Goal: Task Accomplishment & Management: Complete application form

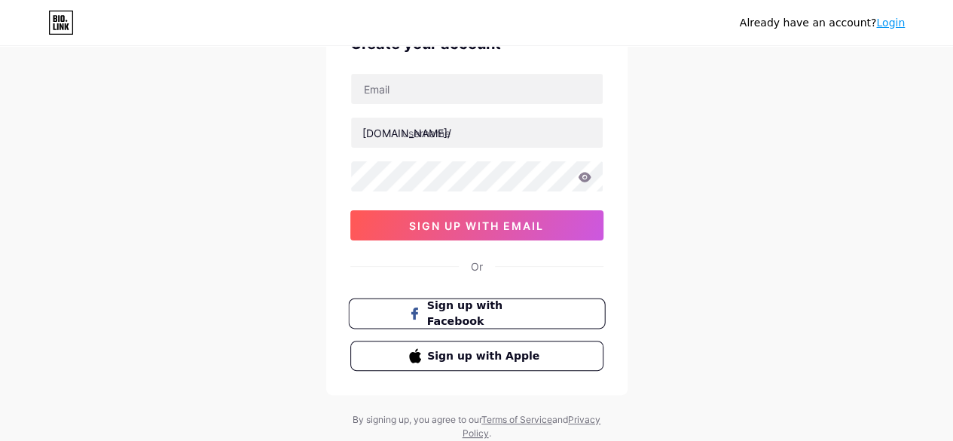
scroll to position [89, 0]
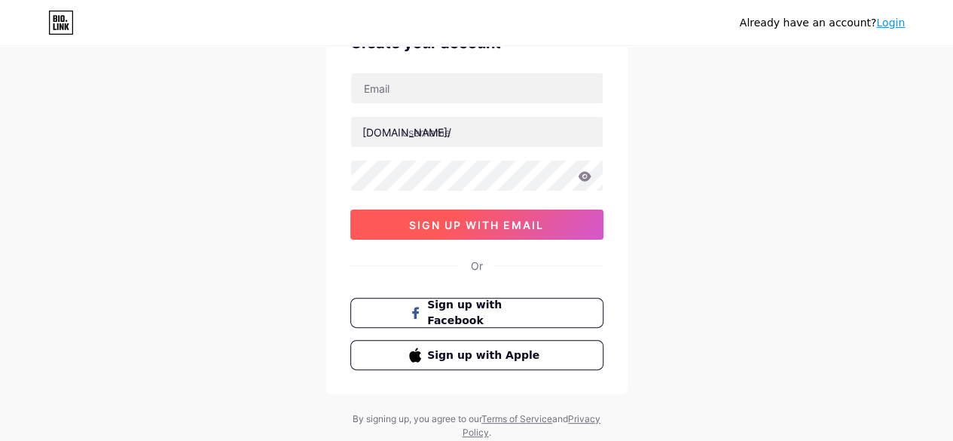
click at [485, 221] on span "sign up with email" at bounding box center [476, 224] width 135 height 13
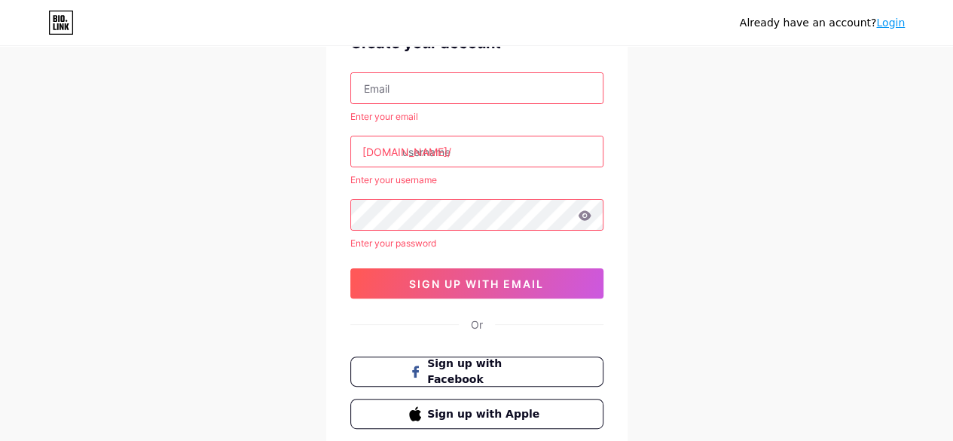
scroll to position [38, 0]
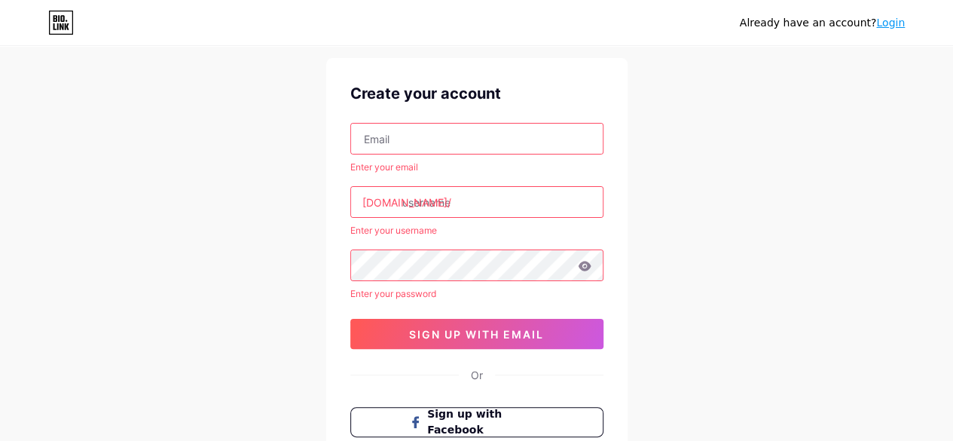
click at [439, 145] on input "text" at bounding box center [477, 139] width 252 height 30
type input "[EMAIL_ADDRESS][DOMAIN_NAME]"
click at [441, 207] on input "text" at bounding box center [477, 202] width 252 height 30
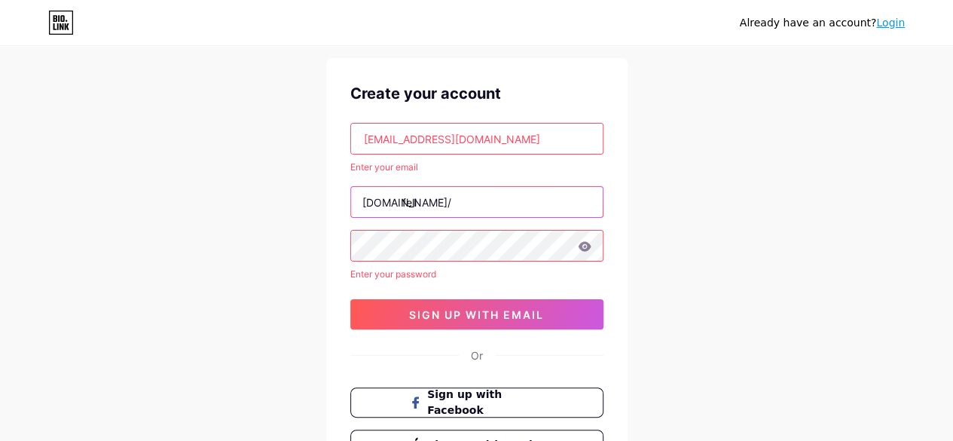
type input "feli"
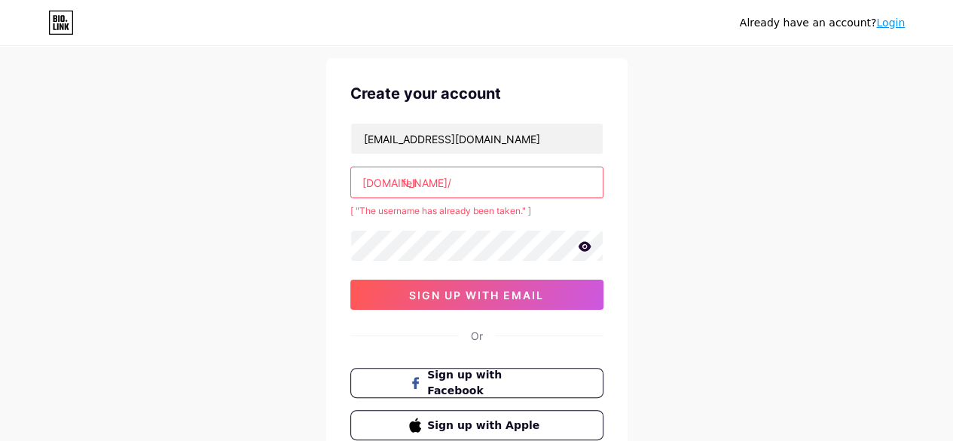
click at [587, 249] on icon at bounding box center [585, 246] width 14 height 11
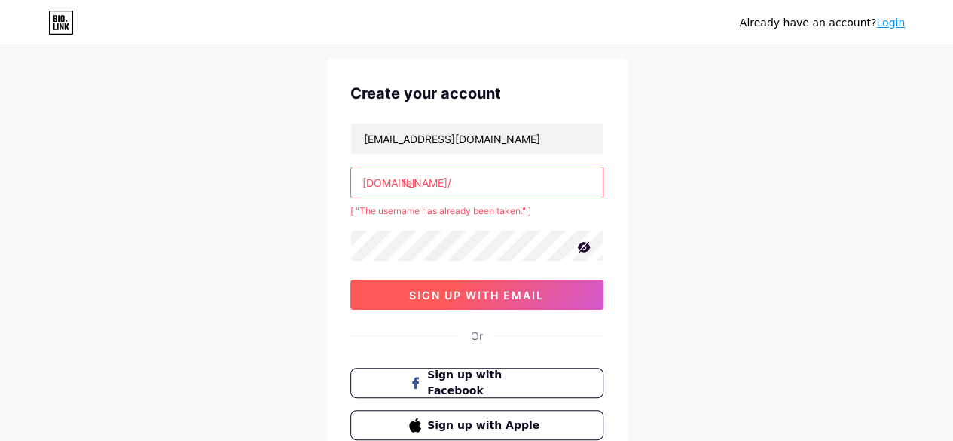
click at [534, 289] on span "sign up with email" at bounding box center [476, 295] width 135 height 13
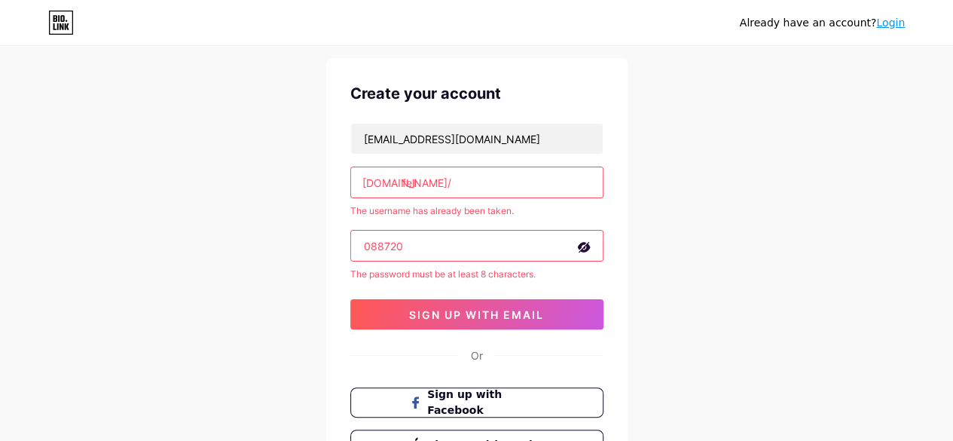
click at [362, 240] on input "088720" at bounding box center [477, 246] width 252 height 30
click at [362, 244] on input "088720" at bounding box center [477, 246] width 252 height 30
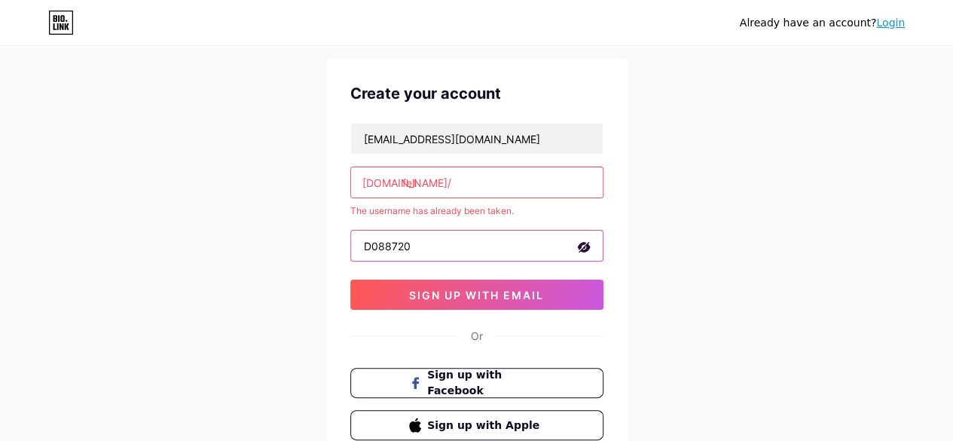
click at [439, 246] on input "D088720" at bounding box center [477, 246] width 252 height 30
type input "D088720#"
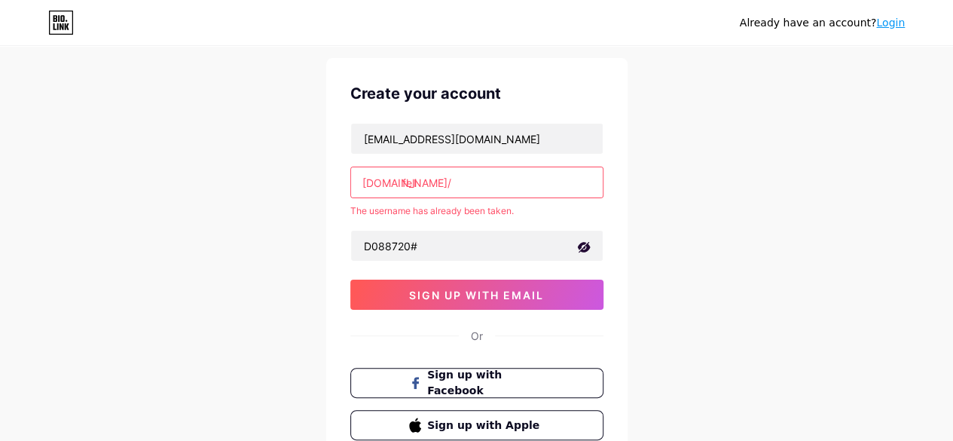
click at [419, 185] on input "feli" at bounding box center [477, 182] width 252 height 30
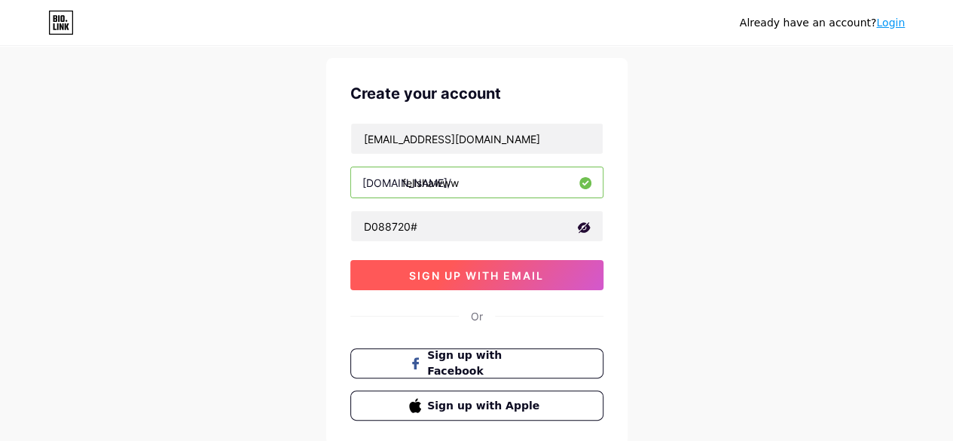
type input "felishawww"
click at [487, 276] on span "sign up with email" at bounding box center [476, 275] width 135 height 13
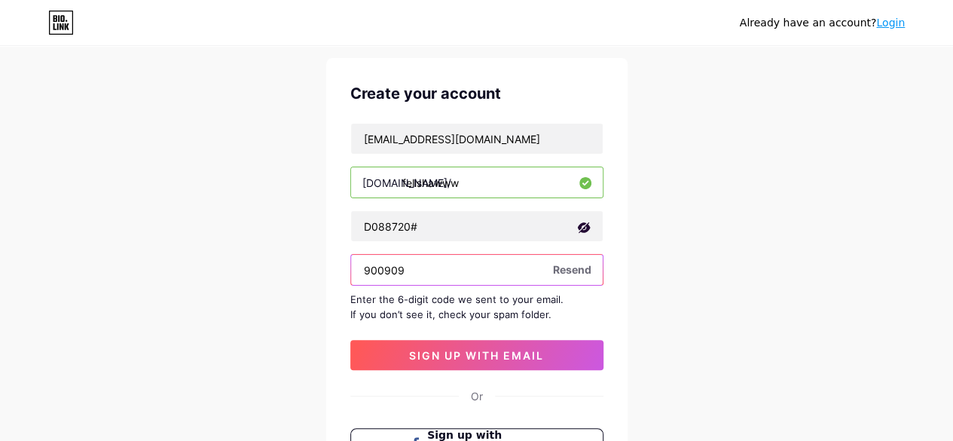
type input "900909"
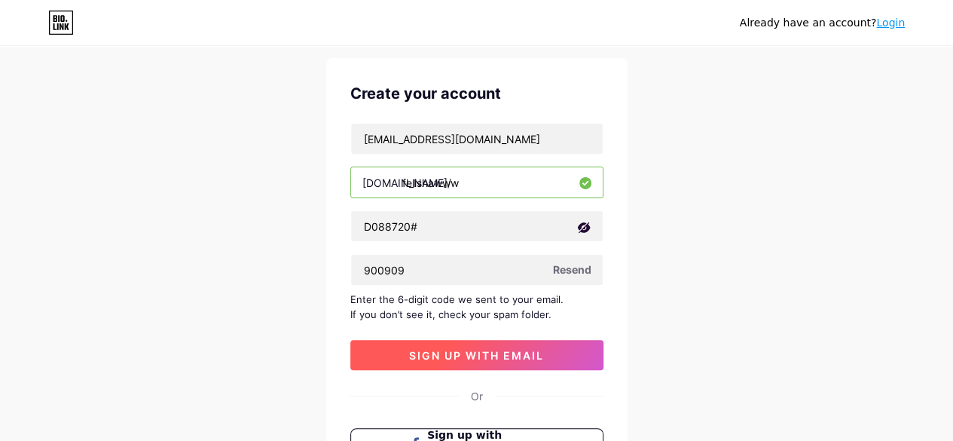
click at [489, 353] on span "sign up with email" at bounding box center [476, 355] width 135 height 13
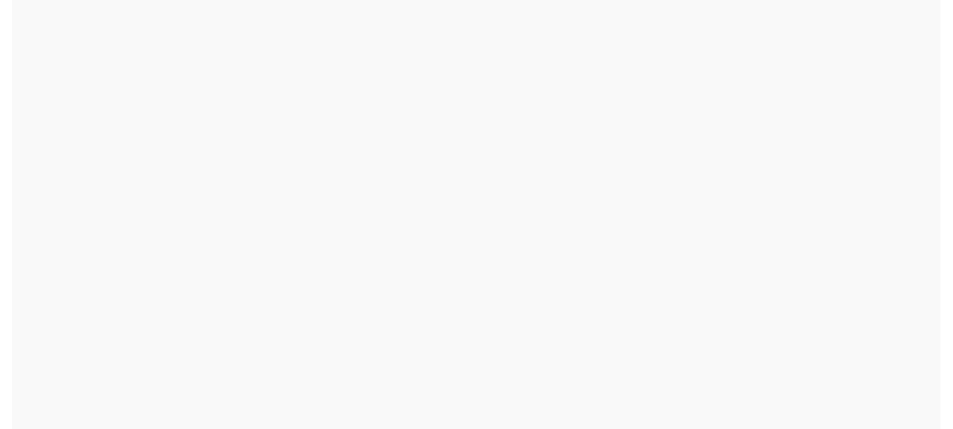
scroll to position [0, 0]
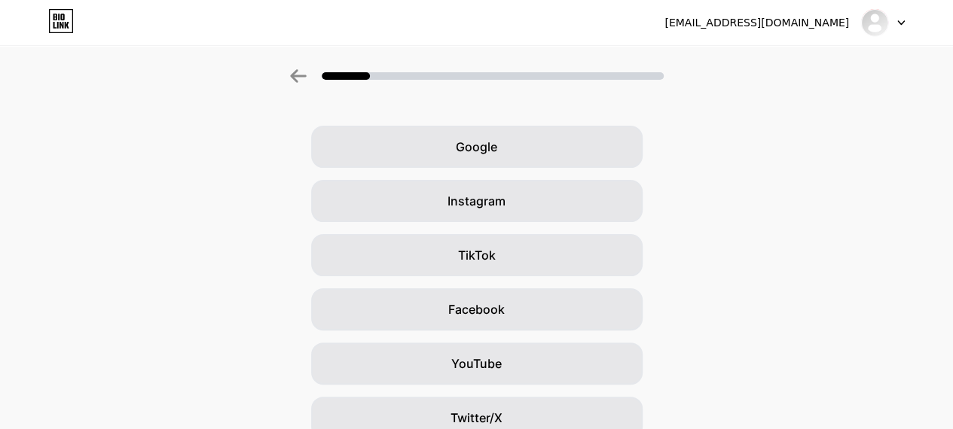
scroll to position [38, 0]
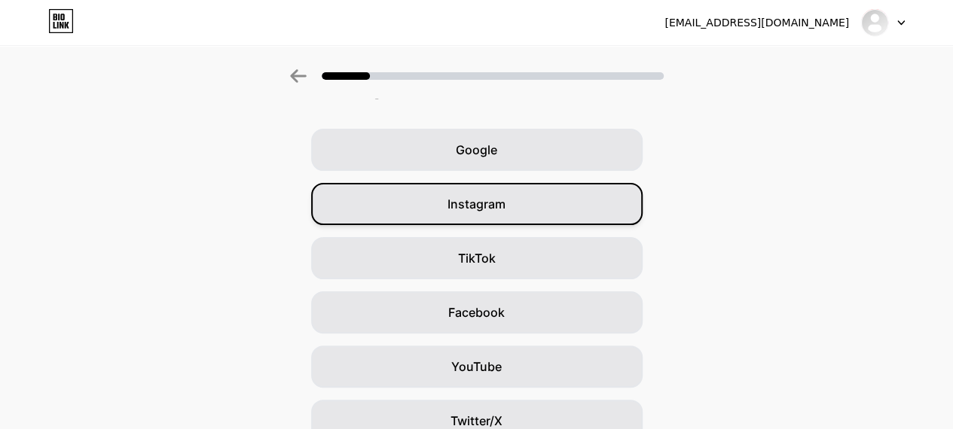
click at [583, 203] on div "Instagram" at bounding box center [476, 204] width 331 height 42
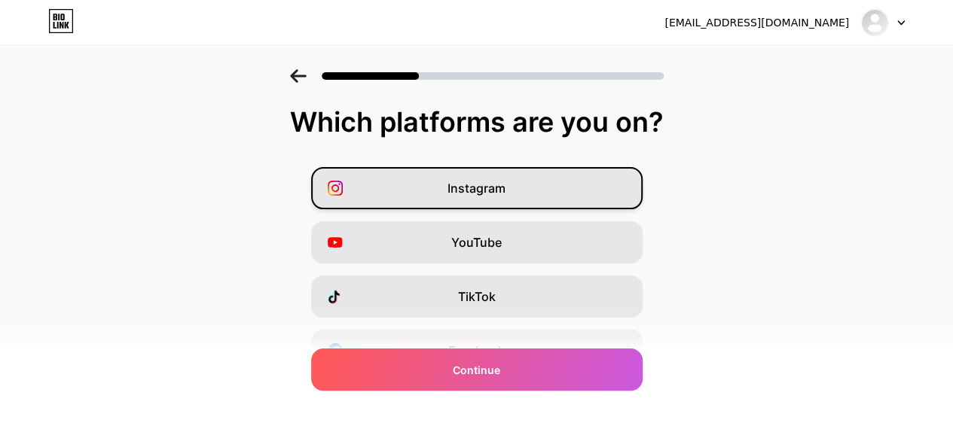
click at [557, 182] on div "Instagram" at bounding box center [476, 188] width 331 height 42
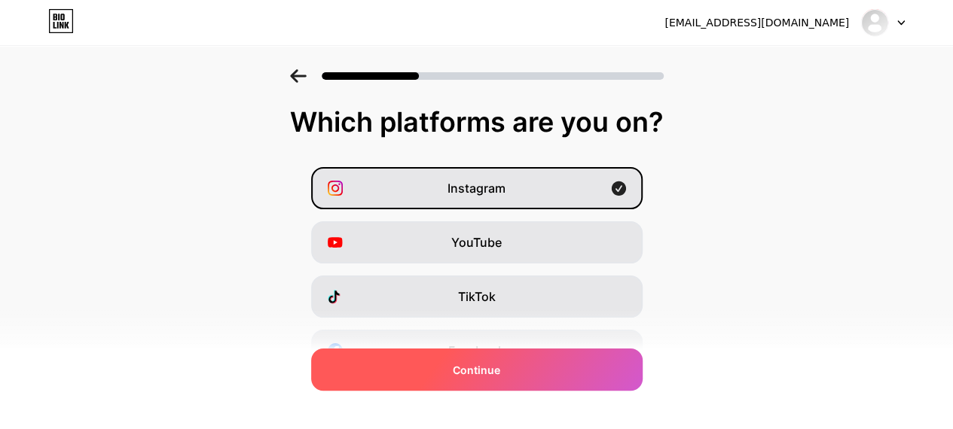
click at [499, 380] on div "Continue" at bounding box center [476, 370] width 331 height 42
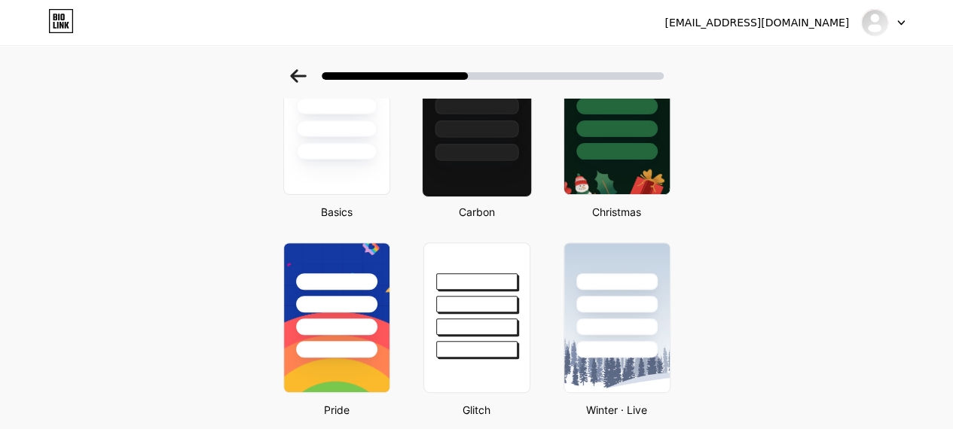
scroll to position [127, 0]
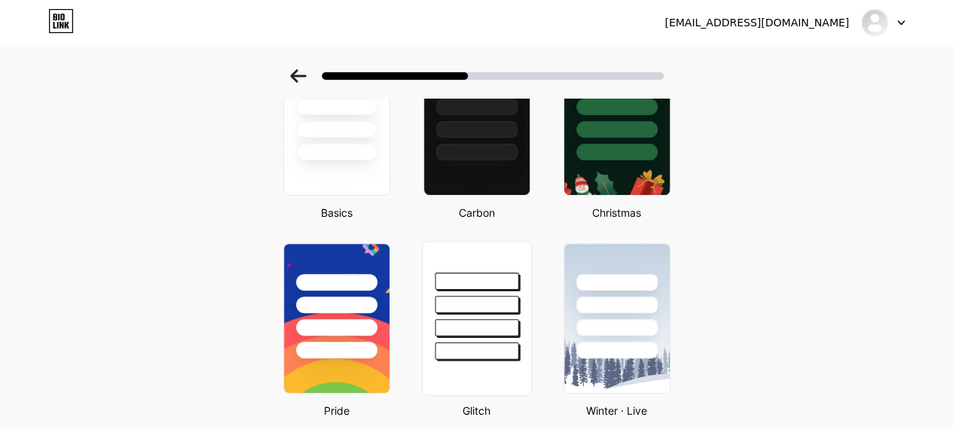
drag, startPoint x: 521, startPoint y: 279, endPoint x: 505, endPoint y: 285, distance: 16.9
click at [505, 285] on div at bounding box center [477, 281] width 84 height 17
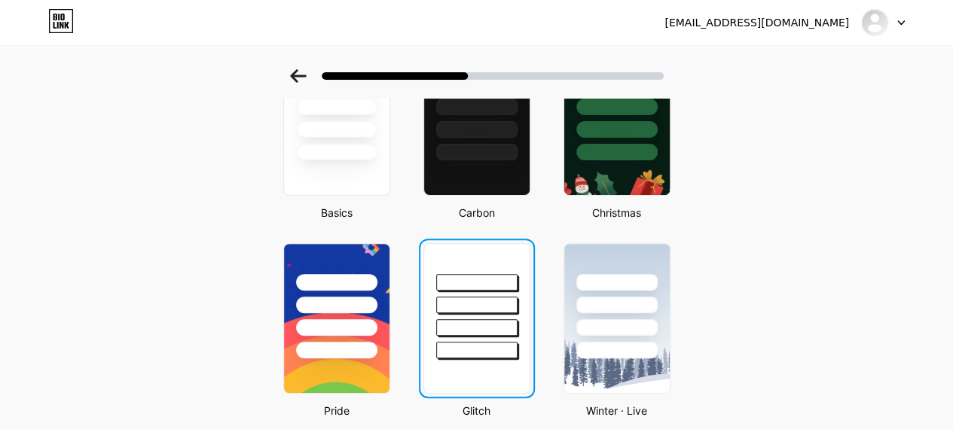
click at [505, 285] on div at bounding box center [476, 282] width 81 height 17
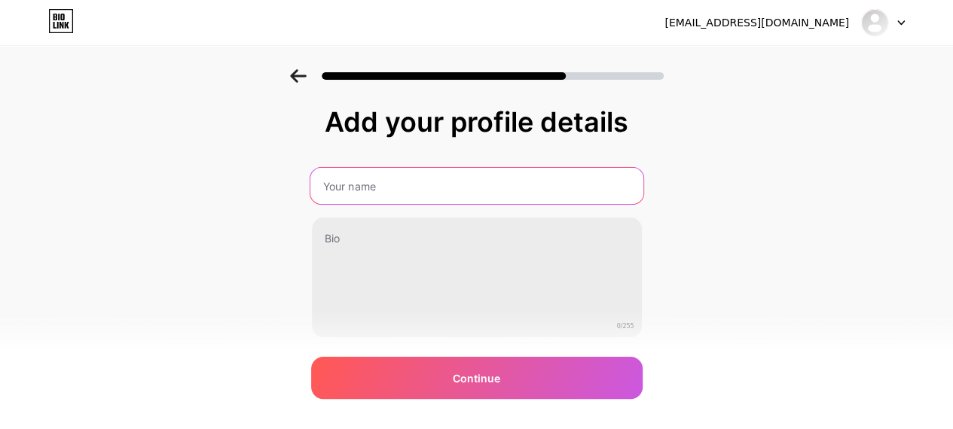
click at [386, 189] on input "text" at bounding box center [476, 186] width 333 height 36
type input "F"
type input "felii"
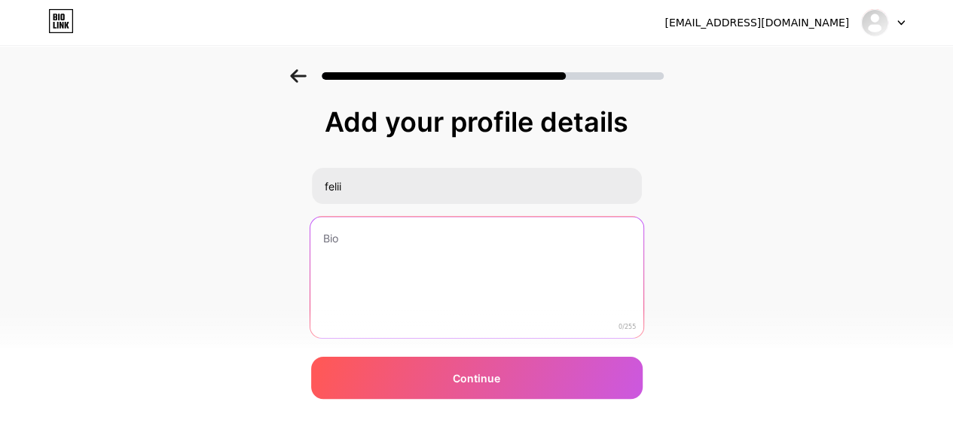
click at [387, 237] on textarea at bounding box center [476, 278] width 333 height 123
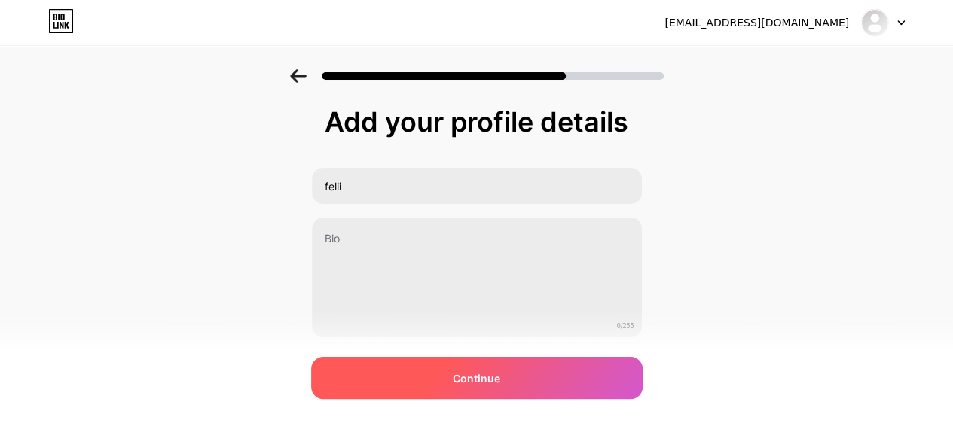
click at [490, 394] on div "Continue" at bounding box center [476, 378] width 331 height 42
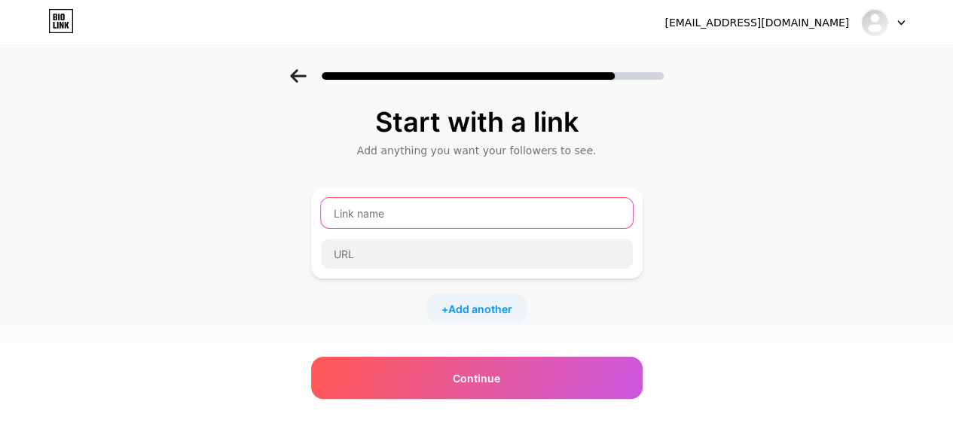
click at [419, 214] on input "text" at bounding box center [477, 213] width 312 height 30
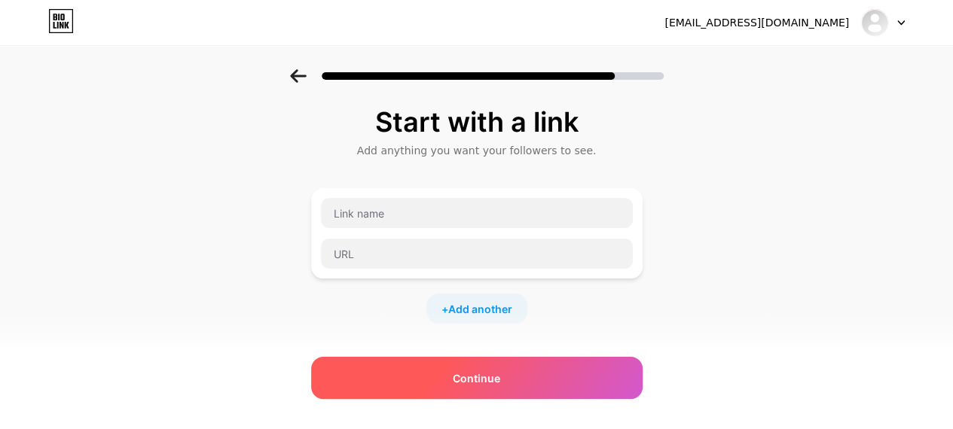
click at [432, 365] on div "Continue" at bounding box center [476, 378] width 331 height 42
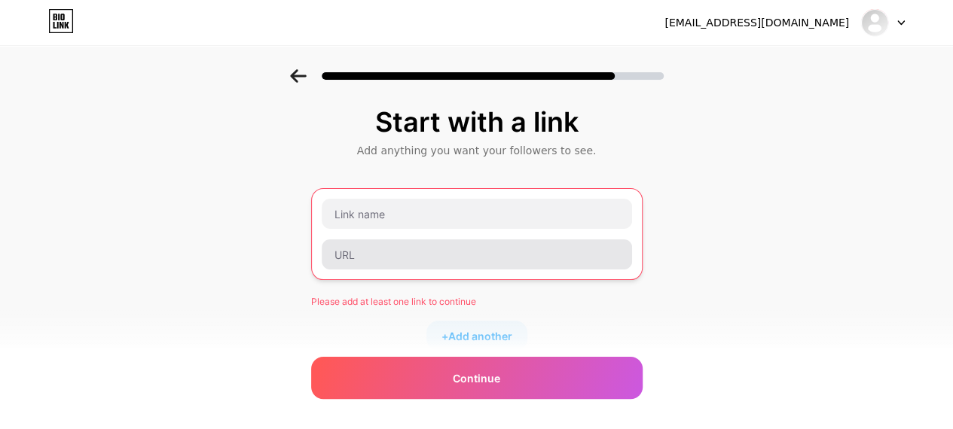
scroll to position [1, 0]
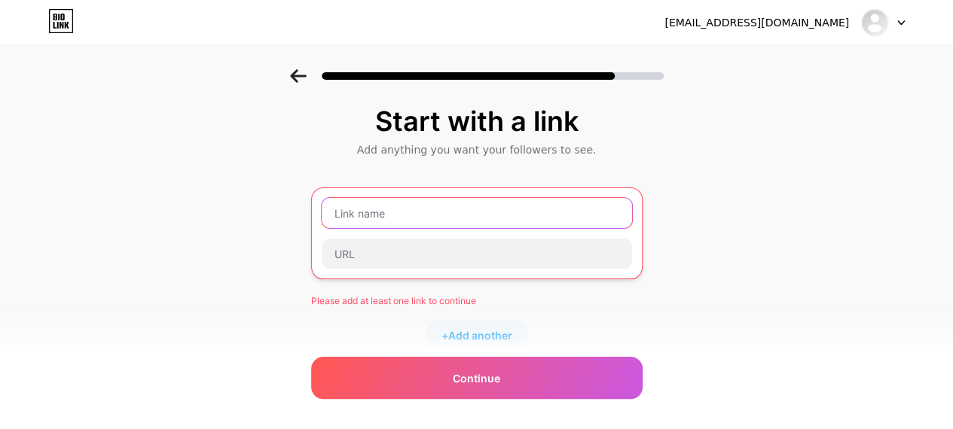
click at [380, 214] on input "text" at bounding box center [477, 213] width 310 height 30
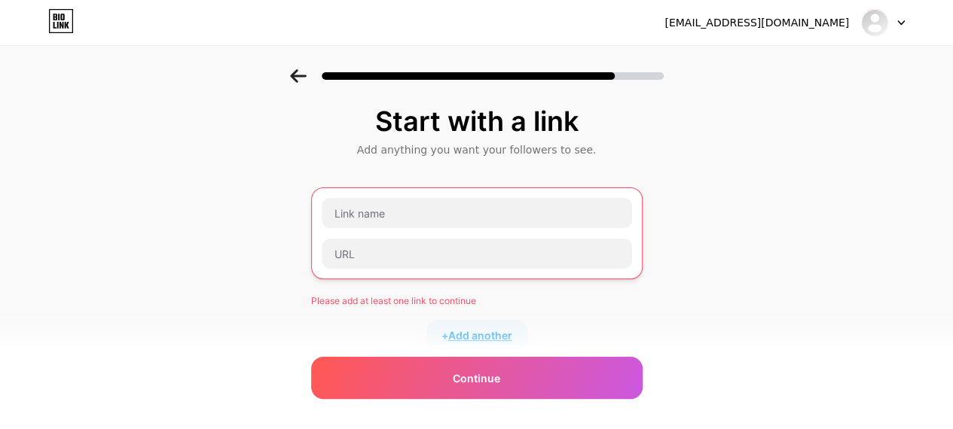
click at [461, 331] on span "Add another" at bounding box center [480, 336] width 64 height 16
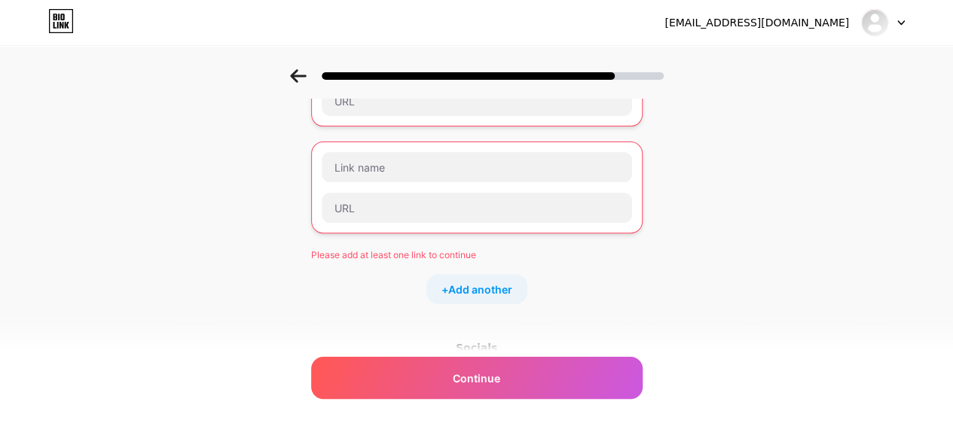
scroll to position [147, 0]
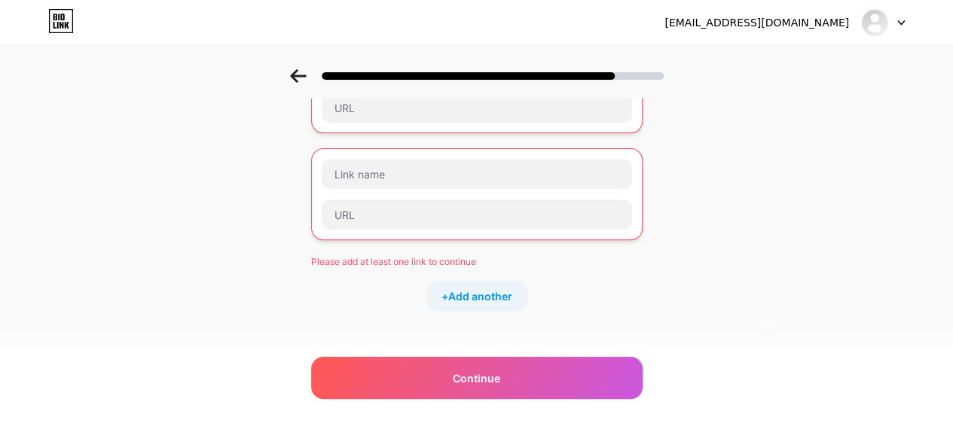
click at [305, 72] on icon at bounding box center [298, 76] width 17 height 14
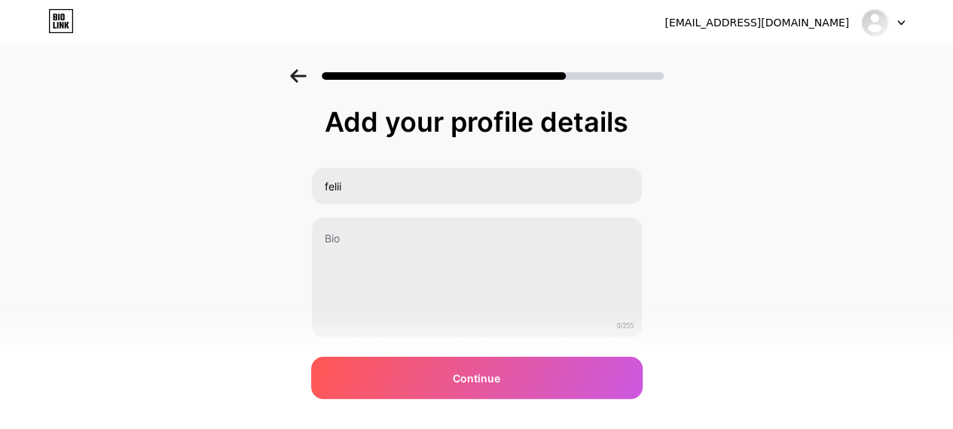
click at [306, 76] on icon at bounding box center [298, 76] width 16 height 14
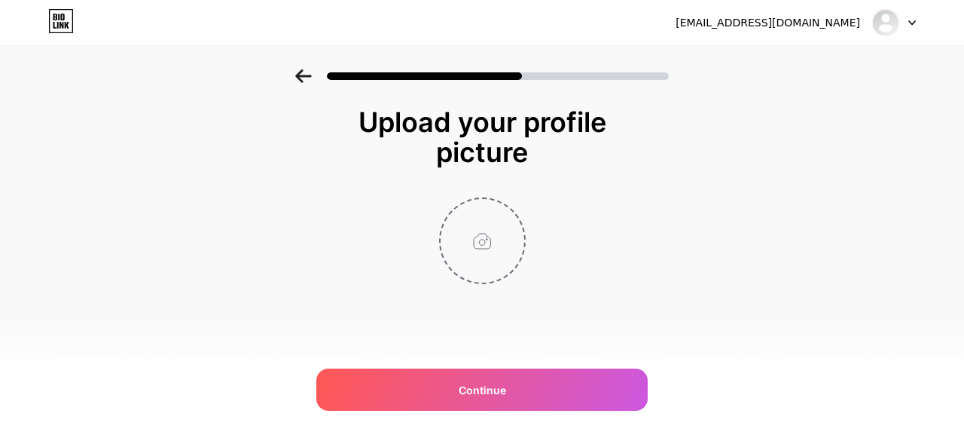
click at [475, 231] on input "file" at bounding box center [483, 241] width 84 height 84
type input "C:\fakepath\Salinan dari Starla_20250827_194141_0000.png"
click at [307, 67] on div at bounding box center [482, 71] width 964 height 53
click at [304, 73] on icon at bounding box center [303, 76] width 17 height 14
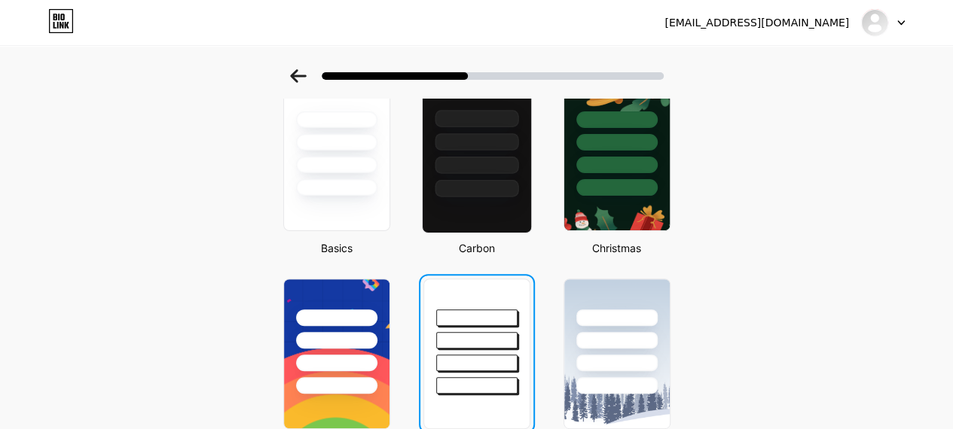
scroll to position [99, 0]
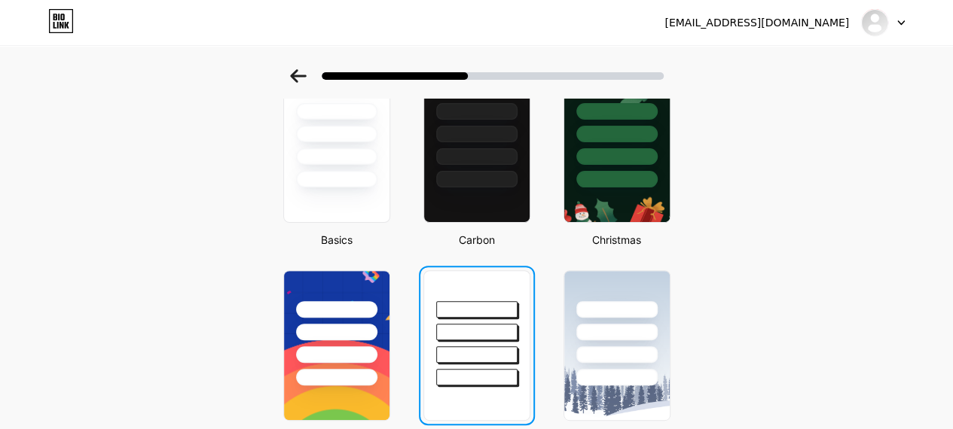
click at [491, 304] on div at bounding box center [476, 309] width 81 height 17
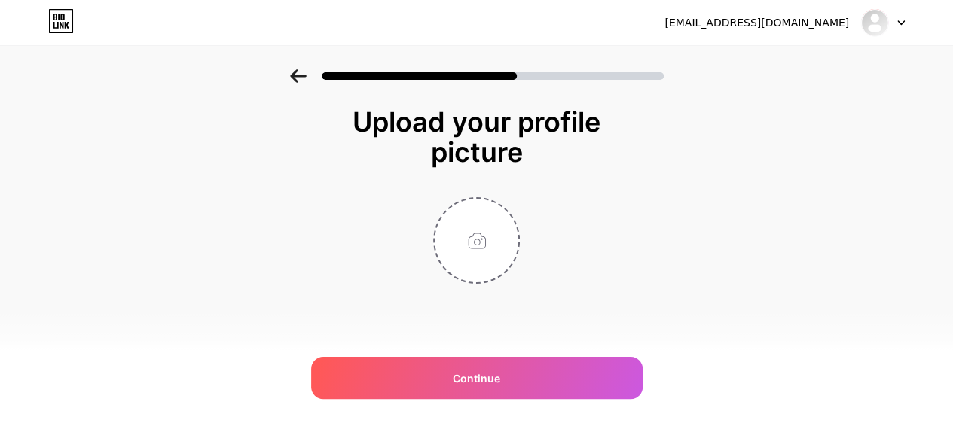
scroll to position [0, 0]
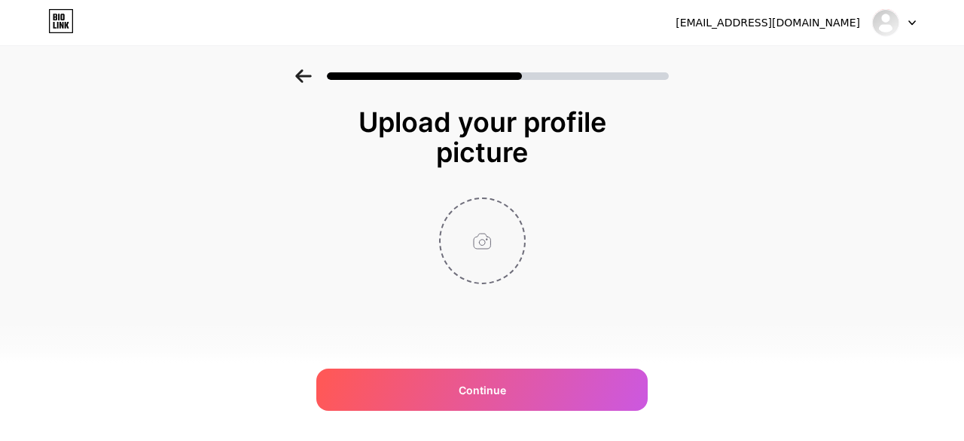
click at [490, 225] on input "file" at bounding box center [483, 241] width 84 height 84
type input "C:\fakepath\Salinan dari Starla_20250827_194141_0000.png"
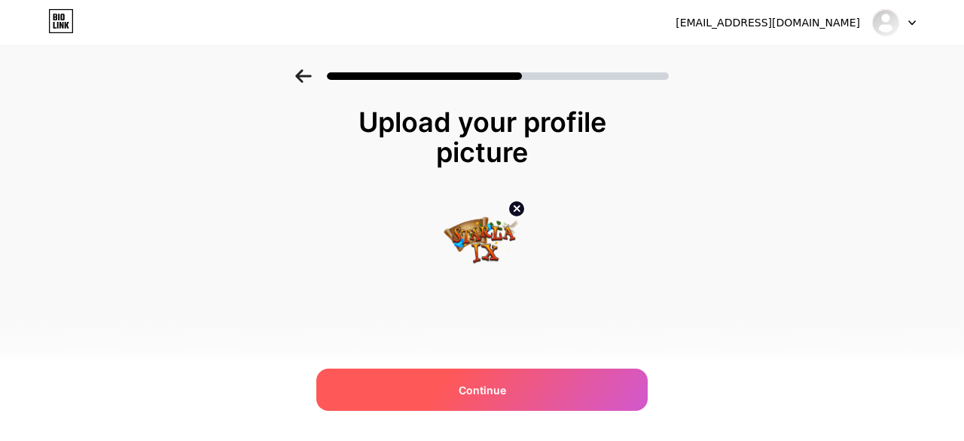
click at [417, 384] on div "Continue" at bounding box center [481, 389] width 331 height 42
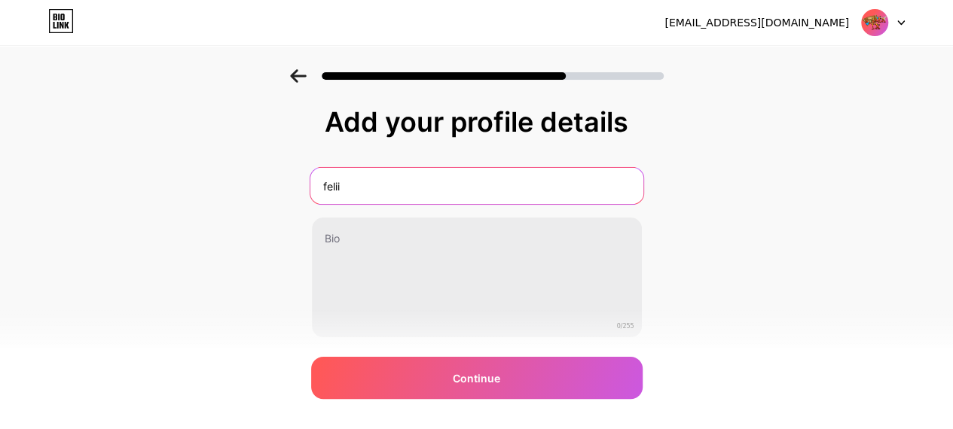
click at [384, 183] on input "felii" at bounding box center [476, 186] width 333 height 36
type input "f"
type input "S"
type input "s"
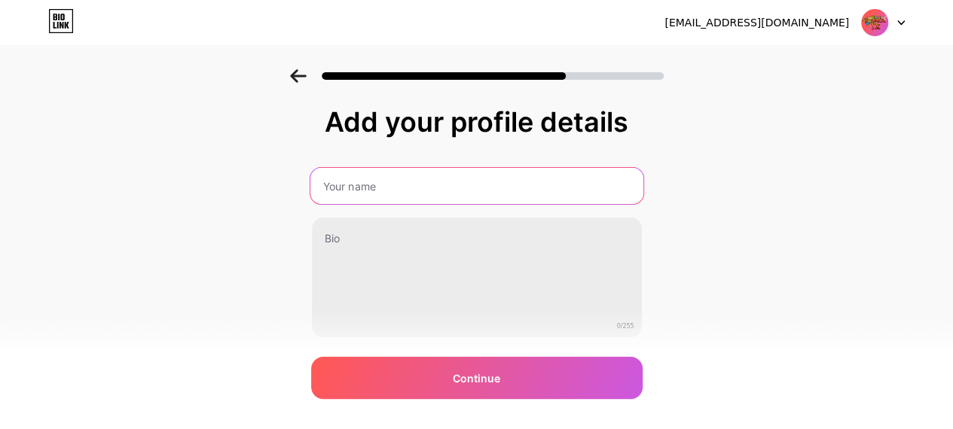
paste input "𓂀 𝖘𝖙𝖆𝖗𝖑𝖆𝖎𝖝.𝖒𝖆𝖓2 𓂀"
type input "𓂀 𝖘𝖙𝖆𝖗𝖑𝖆𝖎𝖝.𝖒𝖆𝖓2 𓂀"
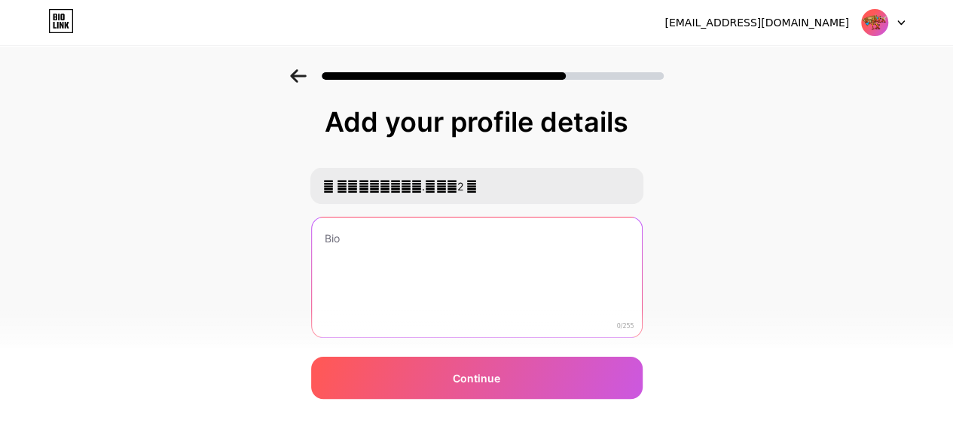
click at [341, 240] on textarea at bounding box center [477, 278] width 330 height 121
paste textarea "[PERSON_NAME] 𝐅𝐞𝐬𝐭 (𝐒𝐩𝐢𝐫𝐢𝐭𝐮𝐚𝐥 𝐓𝐚𝐥𝐞𝐧𝐭 𝐚𝐧𝐝 𝐑𝐞𝐥𝐢𝐠𝐢𝐨𝐮𝐬 𝐀𝐫𝐭 𝐅𝐞𝐬𝐭𝐢𝐯𝐚𝐥)"
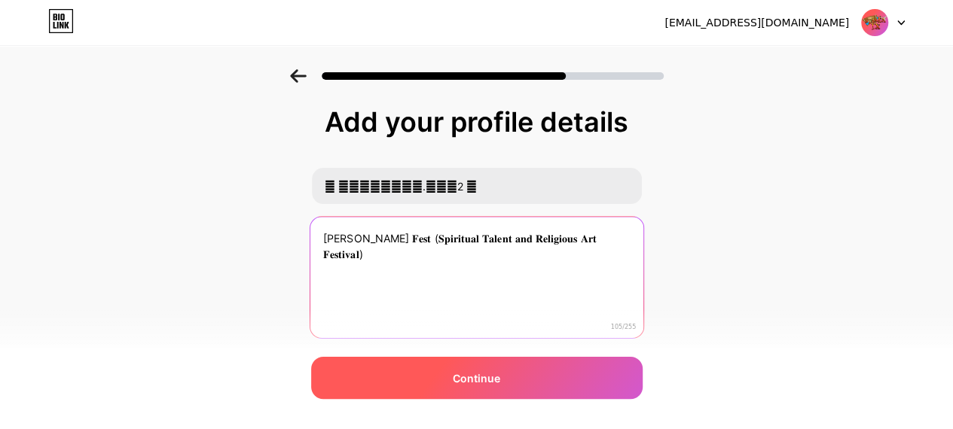
type textarea "[PERSON_NAME] 𝐅𝐞𝐬𝐭 (𝐒𝐩𝐢𝐫𝐢𝐭𝐮𝐚𝐥 𝐓𝐚𝐥𝐞𝐧𝐭 𝐚𝐧𝐝 𝐑𝐞𝐥𝐢𝐠𝐢𝐨𝐮𝐬 𝐀𝐫𝐭 𝐅𝐞𝐬𝐭𝐢𝐯𝐚𝐥)"
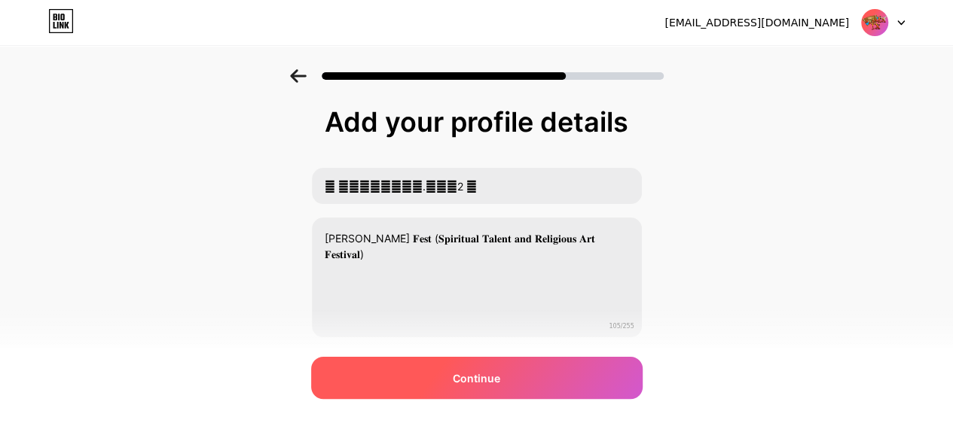
click at [518, 371] on div "Continue" at bounding box center [476, 378] width 331 height 42
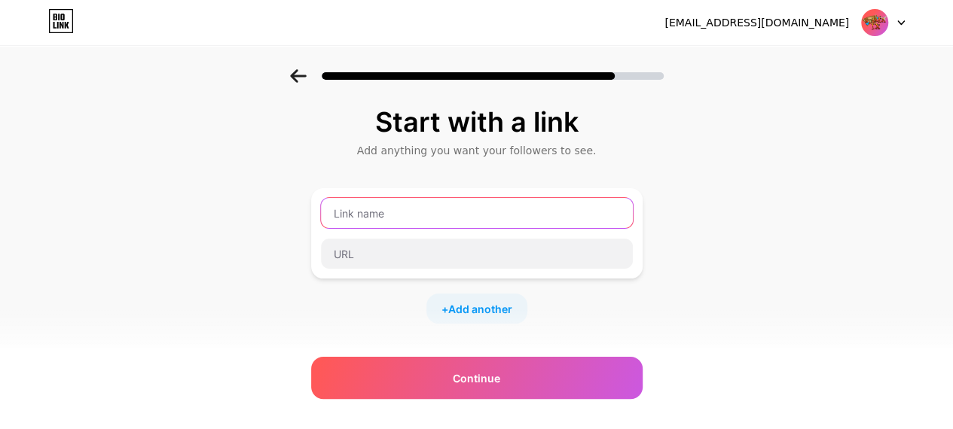
click at [435, 204] on input "text" at bounding box center [477, 213] width 312 height 30
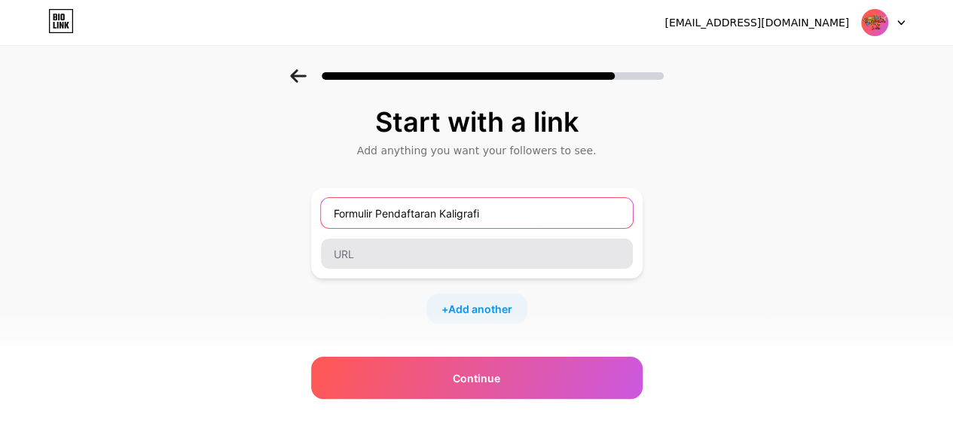
type input "Formulir Pendaftaran Kaligrafi"
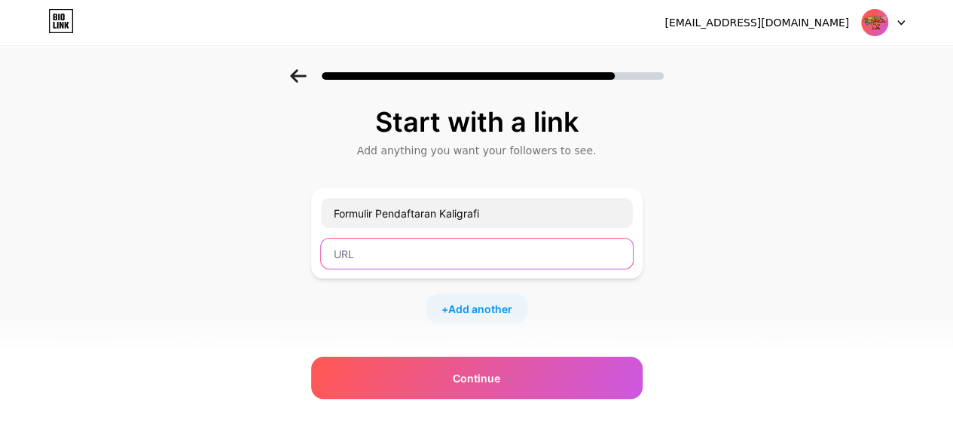
click at [394, 259] on input "text" at bounding box center [477, 254] width 312 height 30
paste input "[URL][DOMAIN_NAME]"
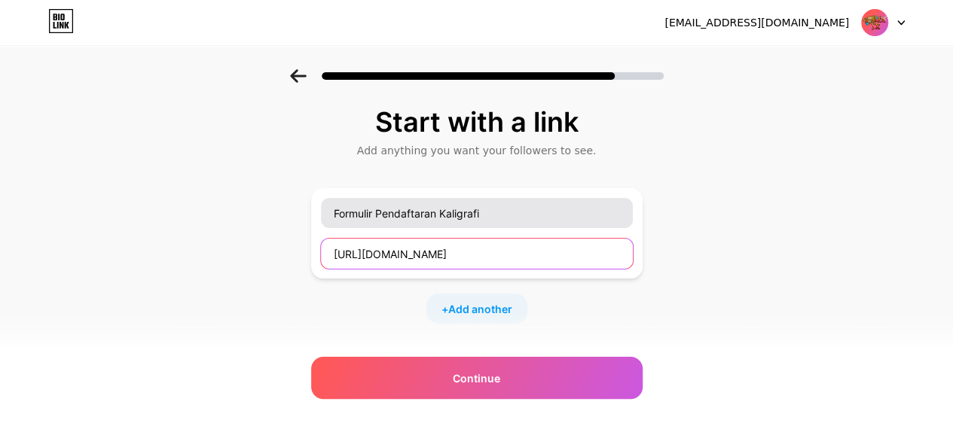
scroll to position [0, 268]
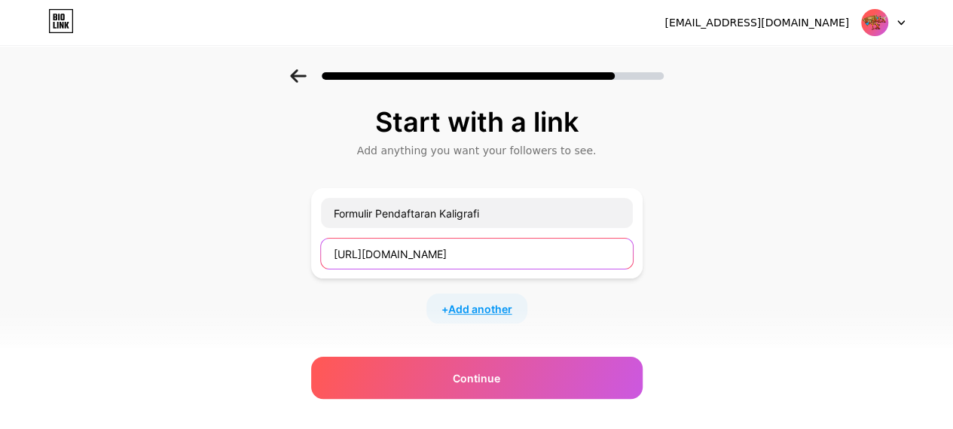
type input "[URL][DOMAIN_NAME]"
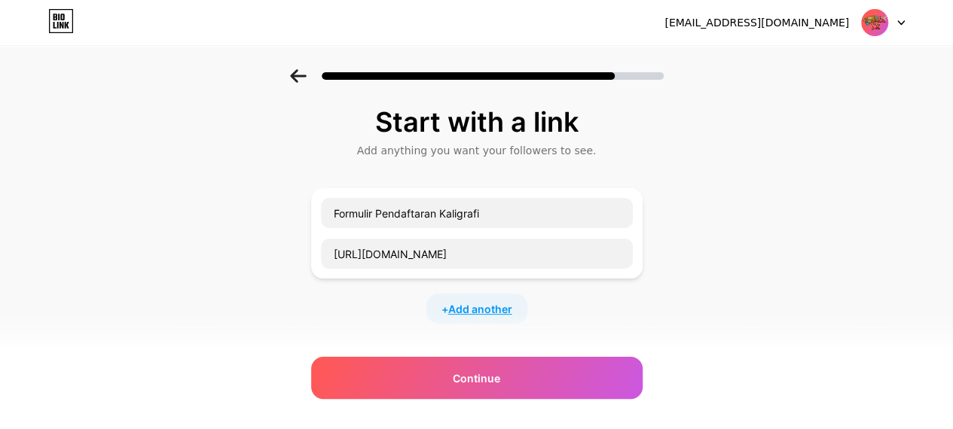
scroll to position [0, 0]
click at [488, 306] on span "Add another" at bounding box center [480, 309] width 64 height 16
click at [450, 314] on input "text" at bounding box center [477, 319] width 312 height 30
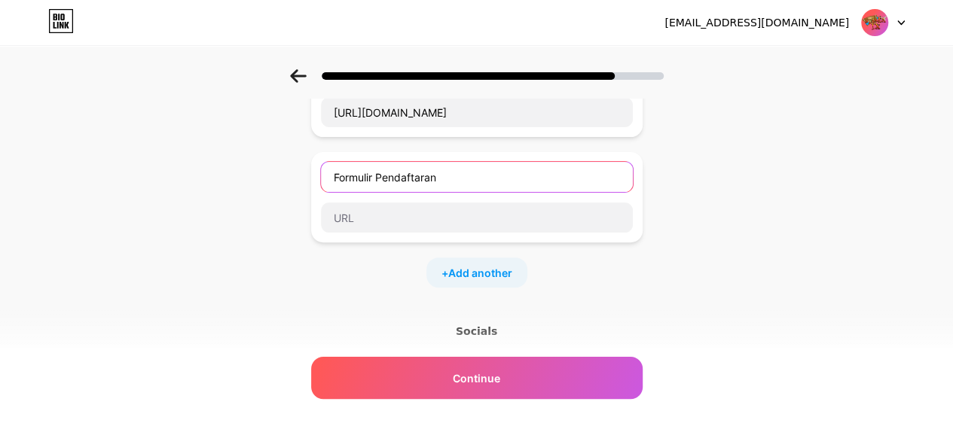
scroll to position [68, 0]
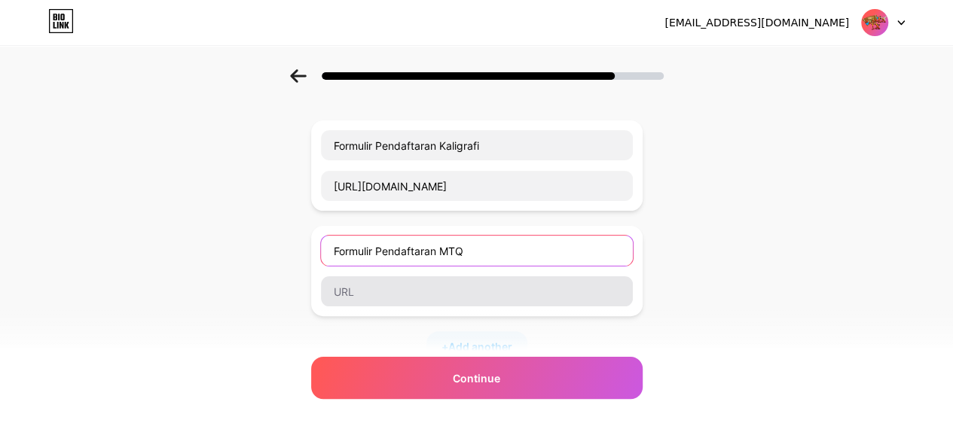
type input "Formulir Pendaftaran MTQ"
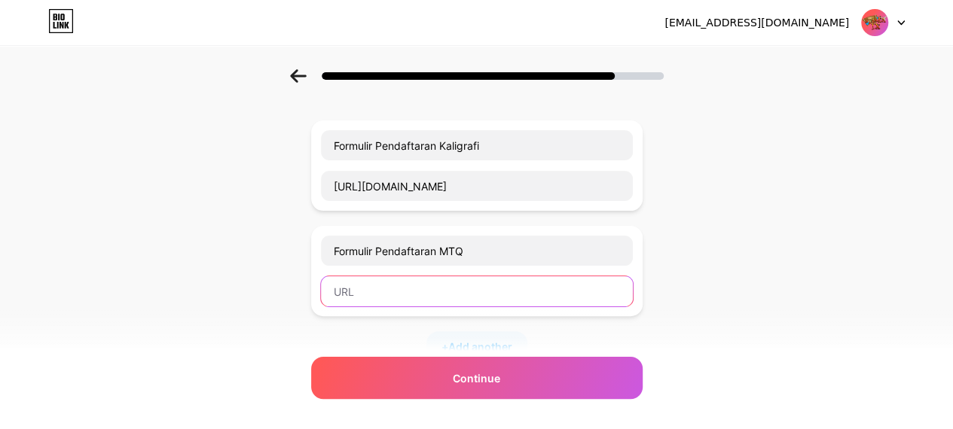
click at [408, 292] on input "text" at bounding box center [477, 291] width 312 height 30
paste input "[URL][DOMAIN_NAME]"
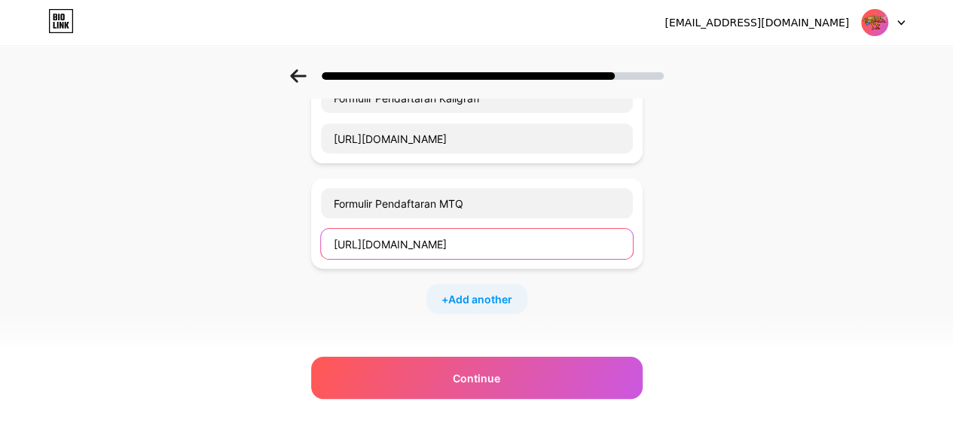
scroll to position [116, 0]
type input "[URL][DOMAIN_NAME]"
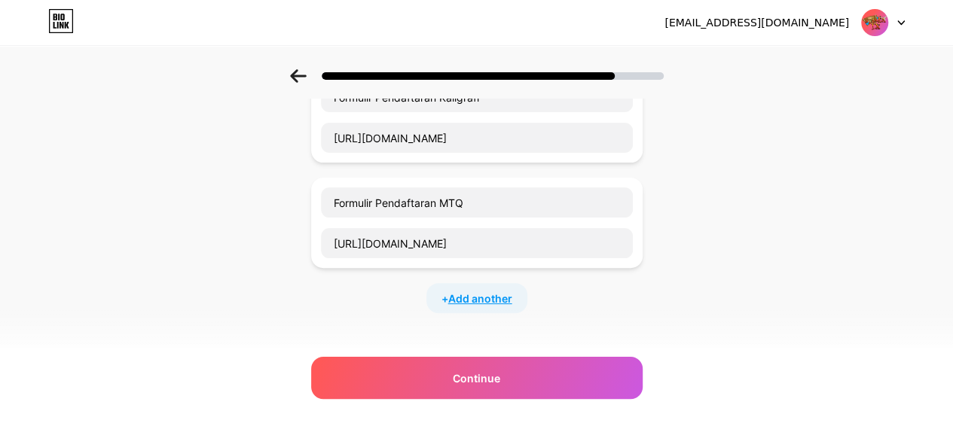
scroll to position [0, 0]
click at [463, 298] on span "Add another" at bounding box center [480, 299] width 64 height 16
click at [413, 296] on input "text" at bounding box center [477, 308] width 312 height 30
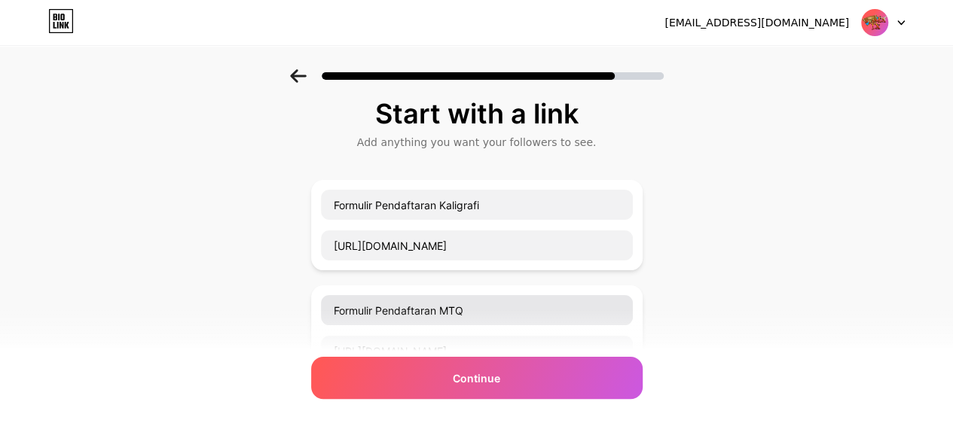
scroll to position [8, 0]
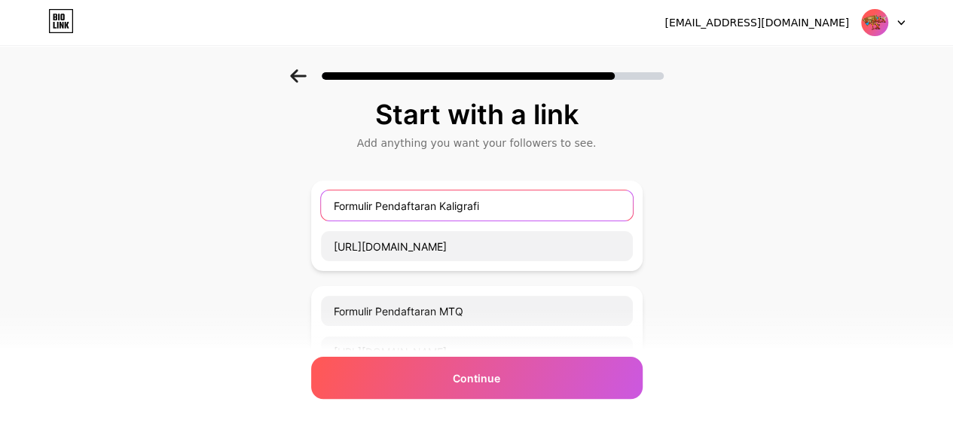
click at [499, 201] on input "Formulir Pendaftaran Kaligrafi" at bounding box center [477, 206] width 312 height 30
type input "F"
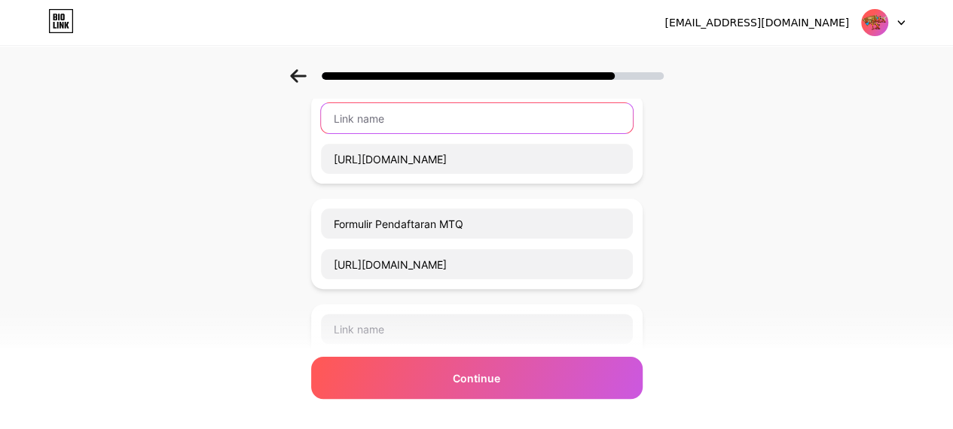
scroll to position [0, 10]
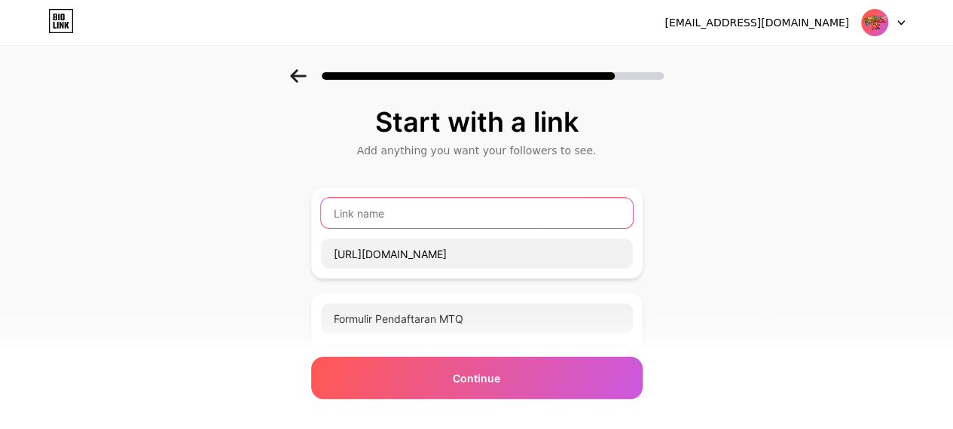
paste input "S&K [PERSON_NAME] - Google Drive"
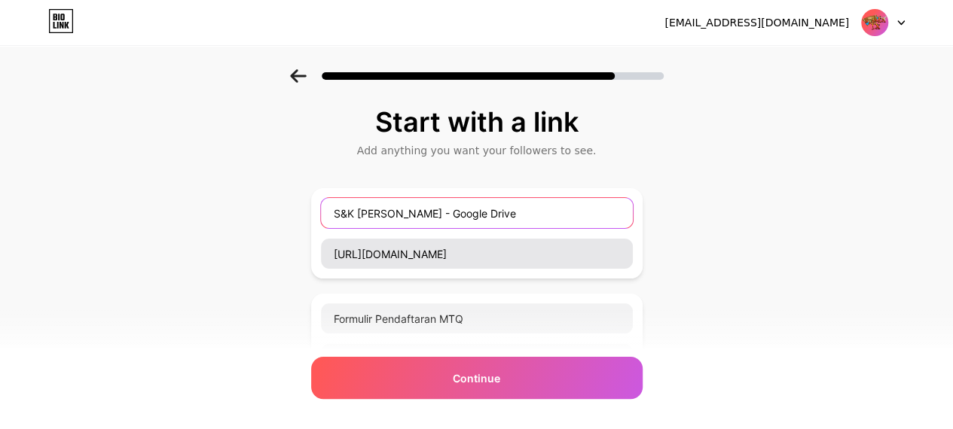
type input "S&K [PERSON_NAME] - Google Drive"
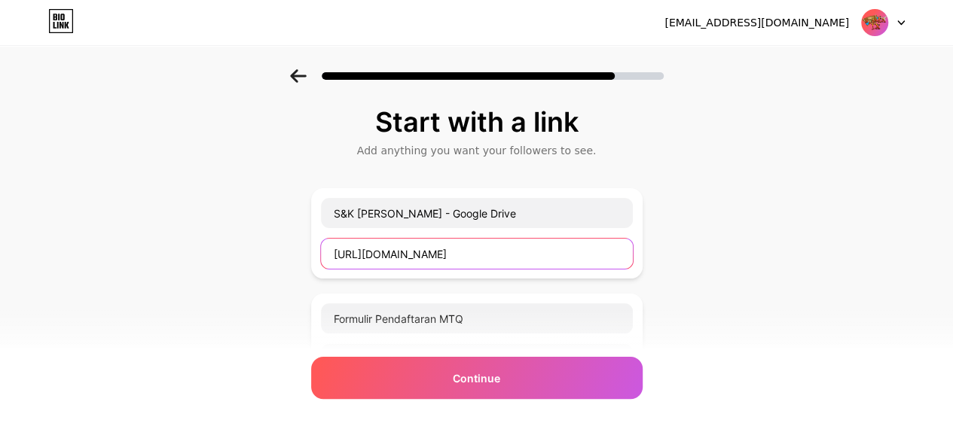
click at [565, 258] on input "[URL][DOMAIN_NAME]" at bounding box center [477, 254] width 312 height 30
click at [569, 258] on input "SEl-F02s_FIiDbIA8KjIKjDztqp5BTkDcHWb1vg1OhyYnA/viewform" at bounding box center [477, 254] width 312 height 30
click at [569, 258] on input "yYnA/viewform" at bounding box center [477, 254] width 312 height 30
type input "y"
paste input "[URL][DOMAIN_NAME]"
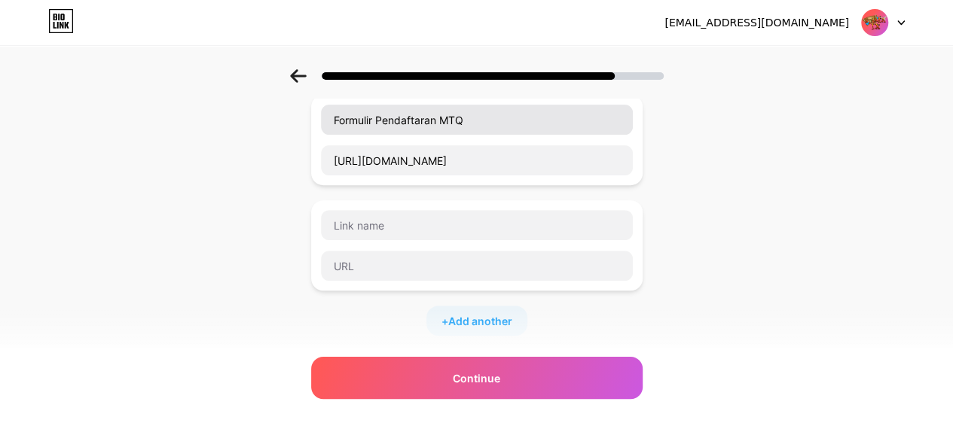
scroll to position [200, 0]
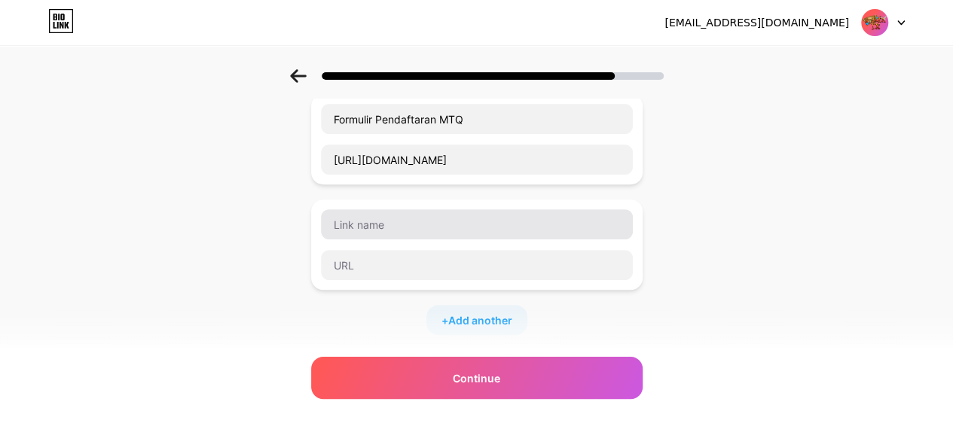
type input "[URL][DOMAIN_NAME]"
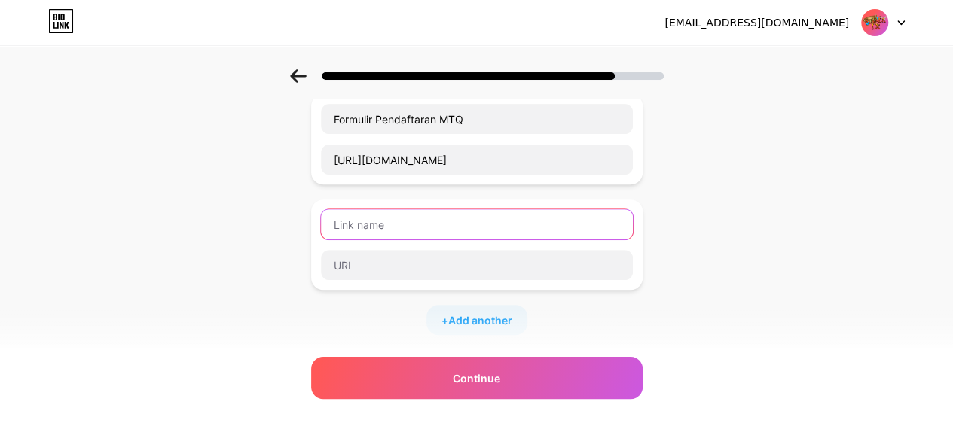
scroll to position [0, 0]
click at [417, 228] on input "text" at bounding box center [477, 224] width 312 height 30
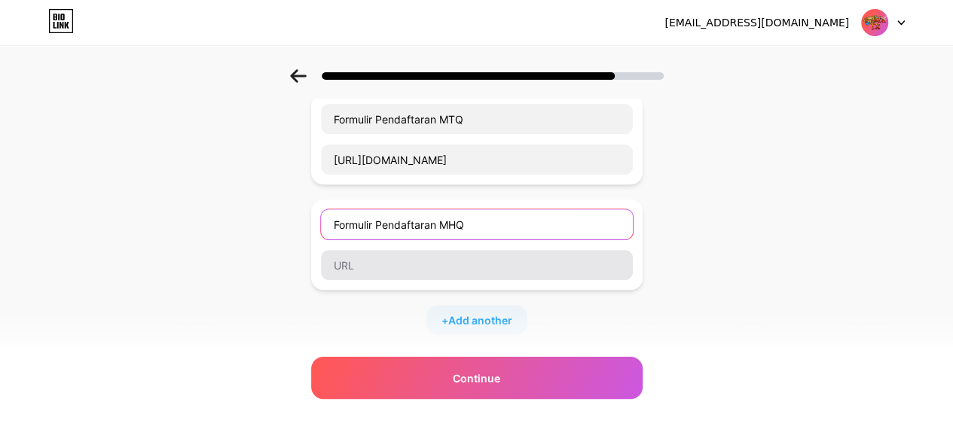
type input "Formulir Pendaftaran MHQ"
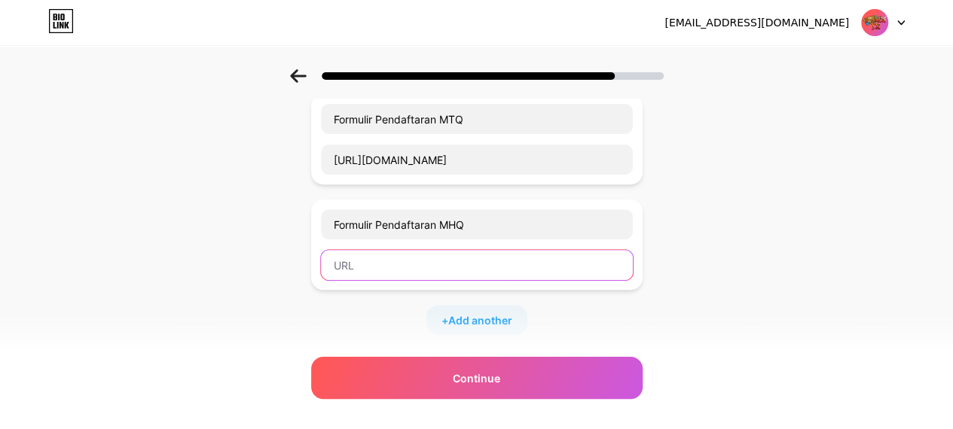
click at [427, 252] on input "text" at bounding box center [477, 265] width 312 height 30
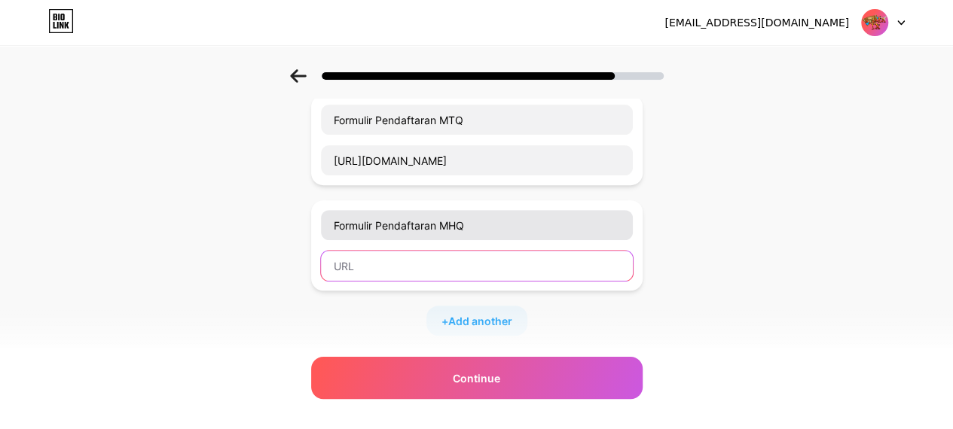
scroll to position [200, 0]
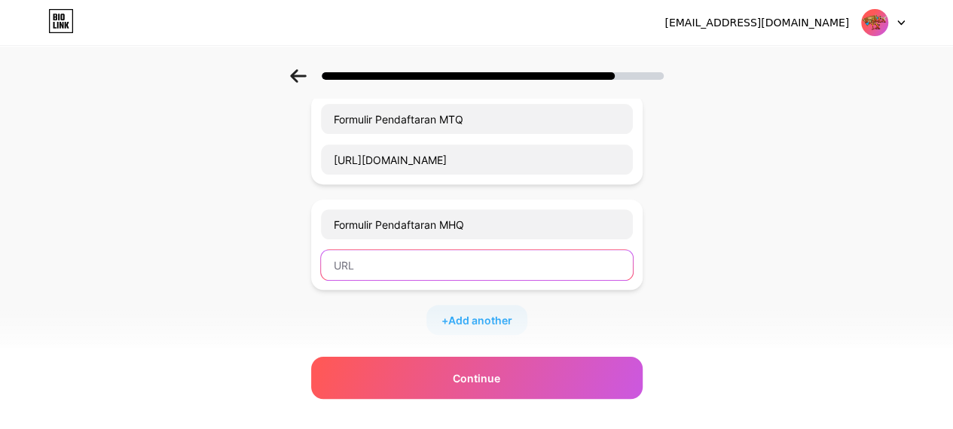
paste input "[URL][DOMAIN_NAME]"
type input "[URL][DOMAIN_NAME]"
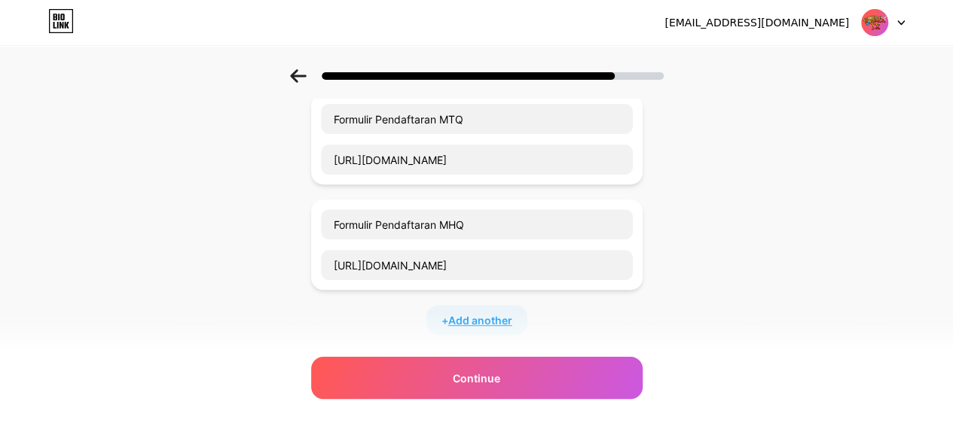
scroll to position [0, 0]
click at [478, 319] on span "Add another" at bounding box center [480, 321] width 64 height 16
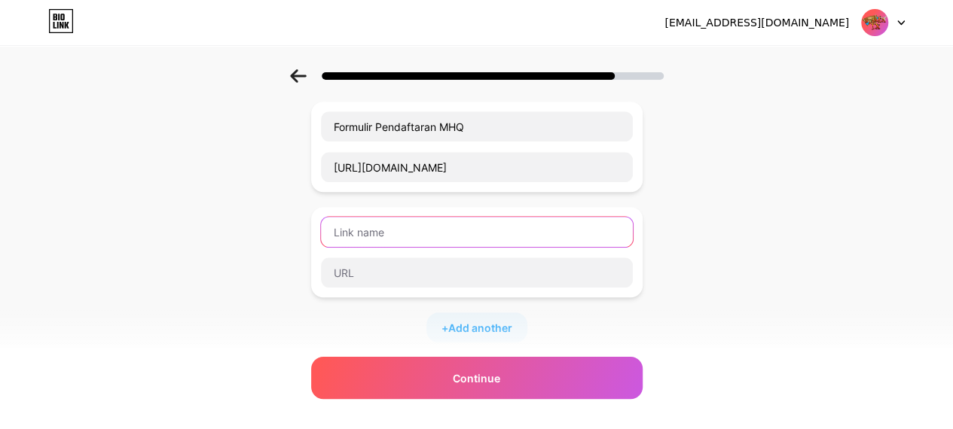
click at [393, 237] on input "text" at bounding box center [477, 232] width 312 height 30
paste input "Formulir Pendaftaran Kaligrafi"
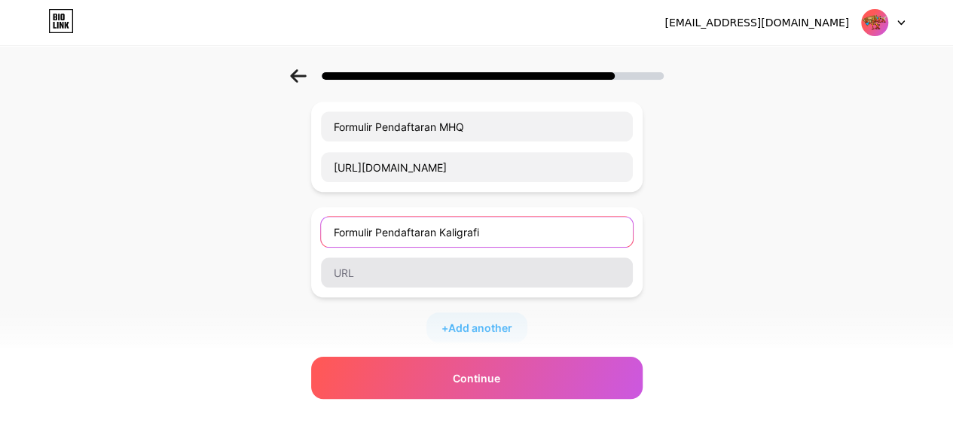
type input "Formulir Pendaftaran Kaligrafi"
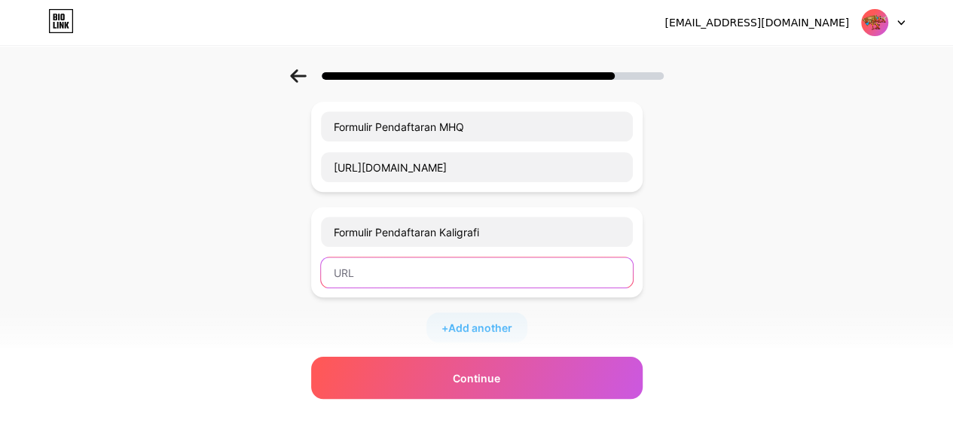
click at [388, 264] on input "text" at bounding box center [477, 273] width 312 height 30
paste input "[URL][DOMAIN_NAME]"
type input "[URL][DOMAIN_NAME]"
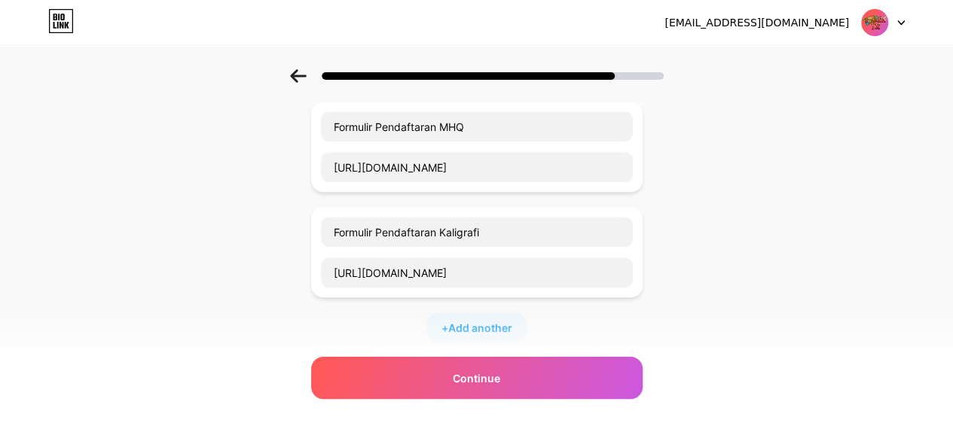
scroll to position [0, 0]
click at [508, 324] on span "Add another" at bounding box center [480, 328] width 64 height 16
click at [461, 329] on input "text" at bounding box center [477, 337] width 312 height 30
paste input "Formulir Pendaftaran Da'i/Da'iah"
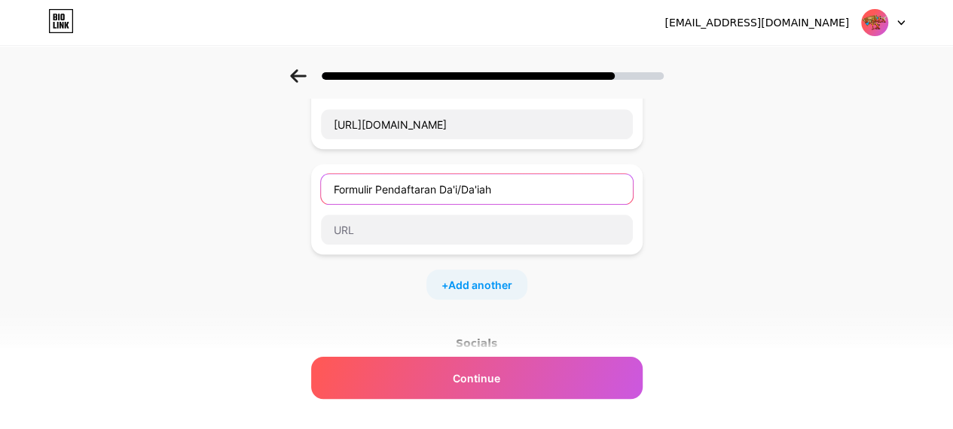
scroll to position [447, 0]
type input "Formulir Pendaftaran Da'i/Da'iah"
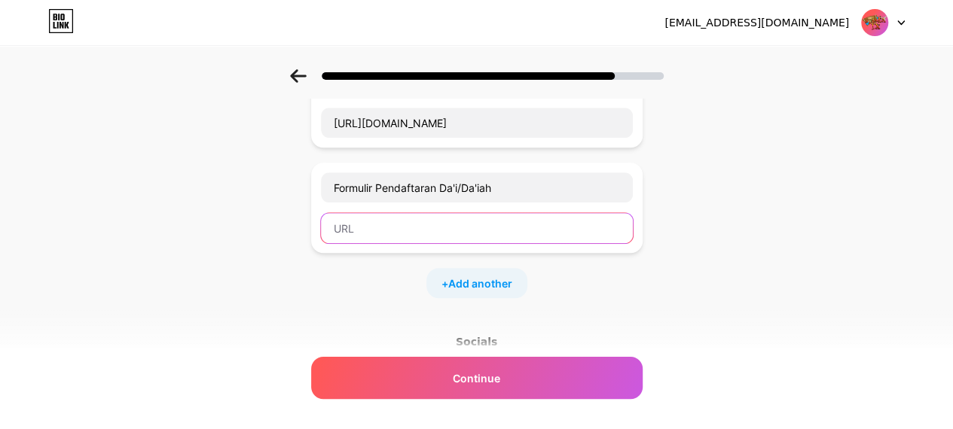
drag, startPoint x: 429, startPoint y: 218, endPoint x: 723, endPoint y: 462, distance: 382.5
click at [723, 440] on html "[EMAIL_ADDRESS][DOMAIN_NAME] Logout Link Copied Start with a link Add anything …" at bounding box center [476, 93] width 953 height 1081
paste input "[URL][DOMAIN_NAME]"
type input "[URL][DOMAIN_NAME]"
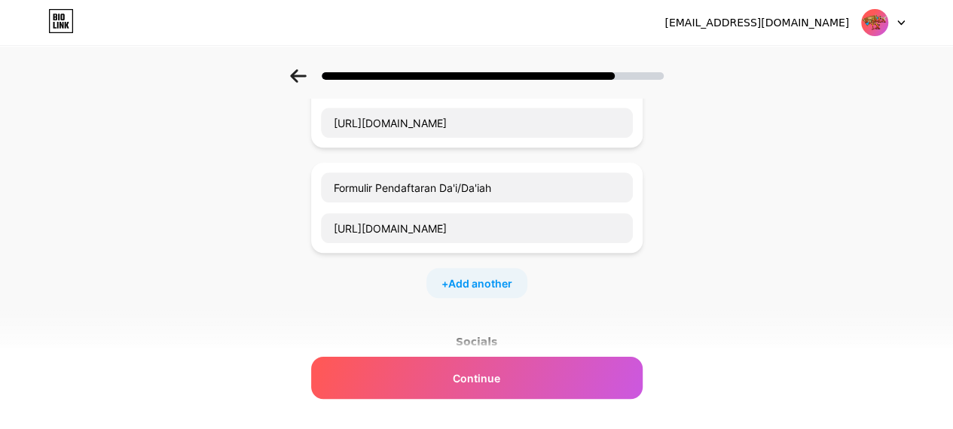
scroll to position [0, 0]
click at [511, 268] on div "+ Add another" at bounding box center [476, 283] width 101 height 30
click at [469, 278] on input "text" at bounding box center [477, 293] width 312 height 30
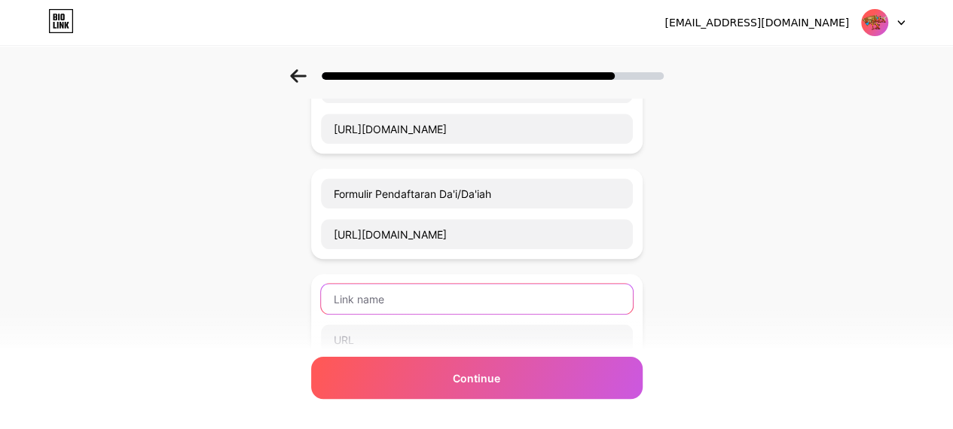
scroll to position [504, 0]
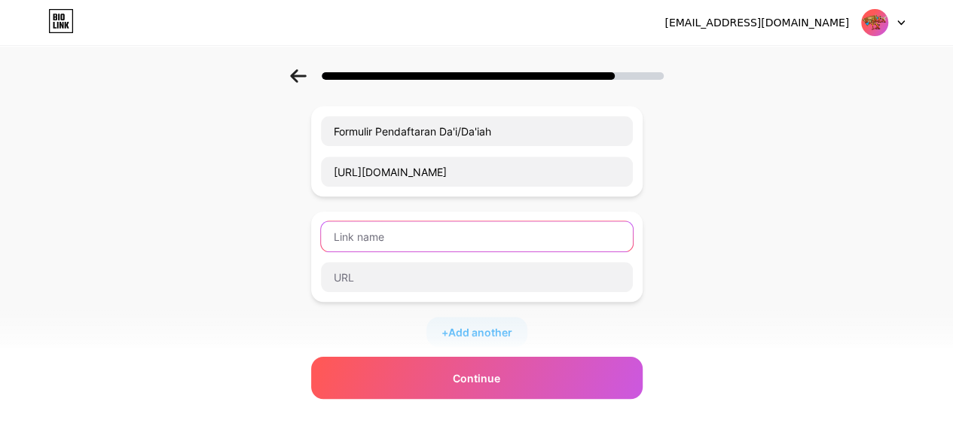
paste input "ormulir Pendaftaran Adzan"
click at [339, 233] on input "ormulir Pendaftaran Adzan" at bounding box center [477, 236] width 312 height 30
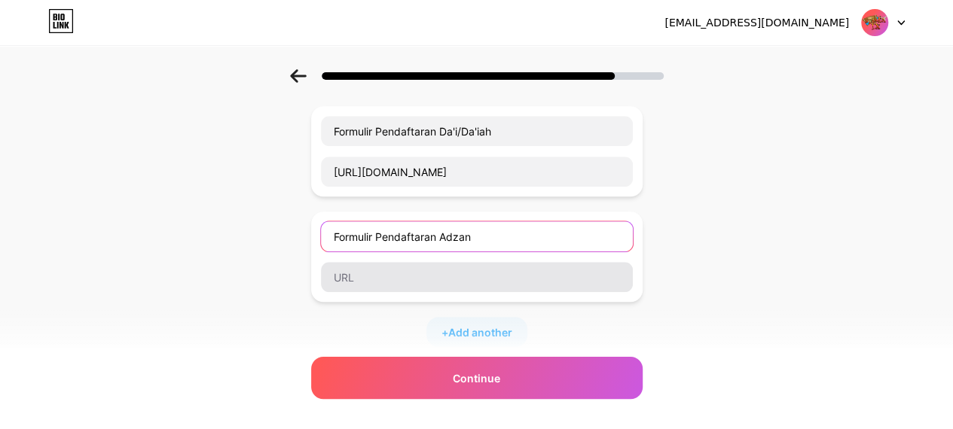
type input "Formulir Pendaftaran Adzan"
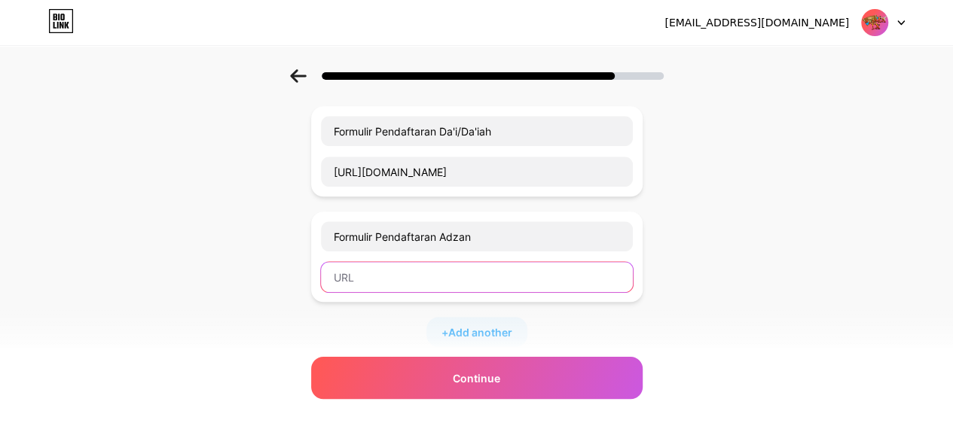
click at [379, 273] on input "text" at bounding box center [477, 277] width 312 height 30
paste input "[URL][DOMAIN_NAME]"
type input "[URL][DOMAIN_NAME]"
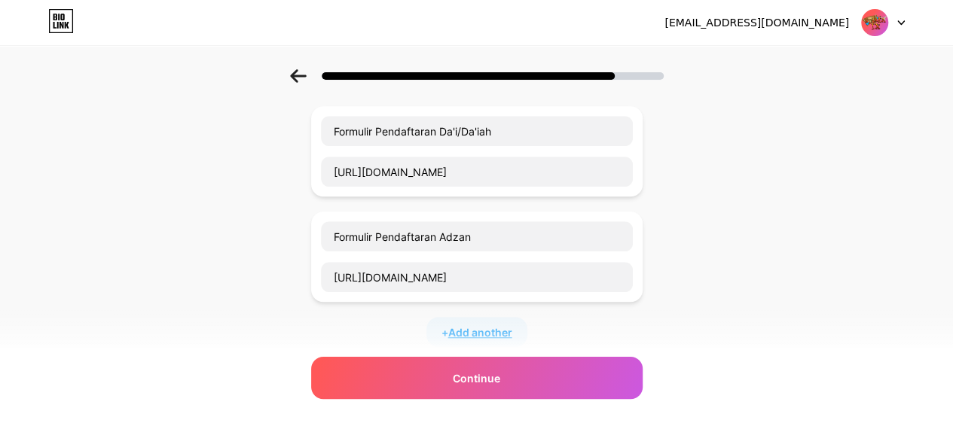
click at [509, 332] on span "Add another" at bounding box center [480, 333] width 64 height 16
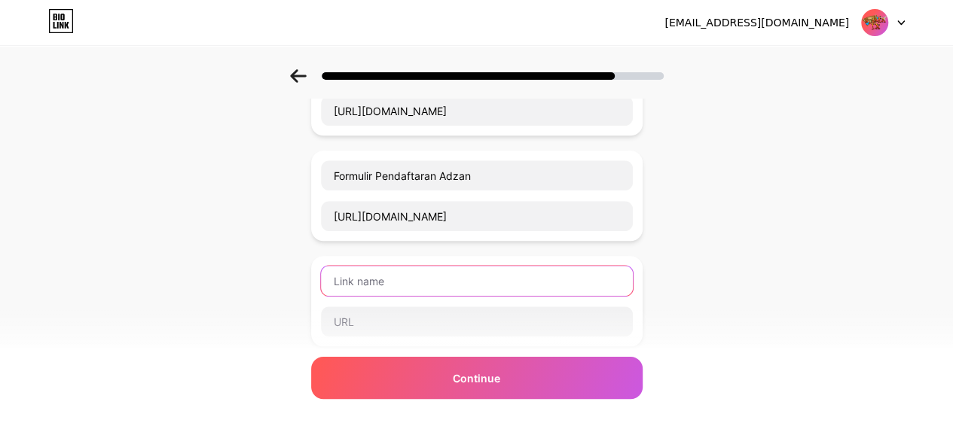
click at [469, 285] on input "text" at bounding box center [477, 281] width 312 height 30
paste input "Formulir Pendaftaran CCI"
type input "Formulir Pendaftaran CCI"
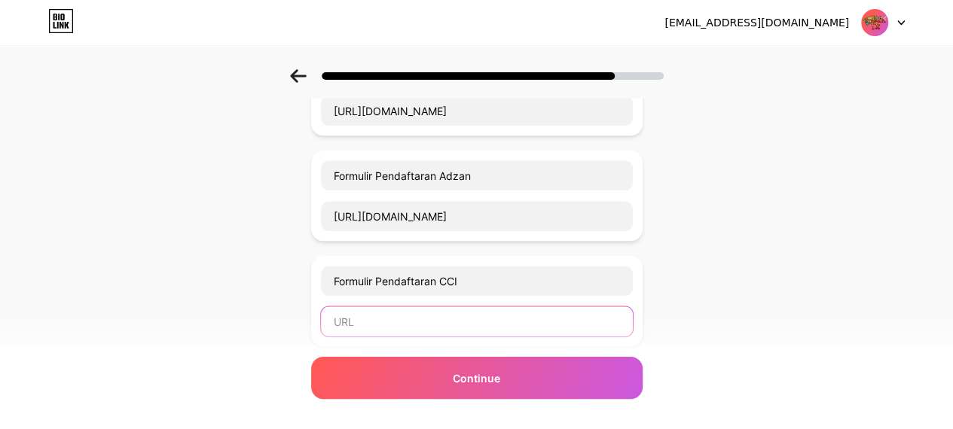
click at [432, 321] on input "text" at bounding box center [477, 322] width 312 height 30
paste input "[URL][DOMAIN_NAME]"
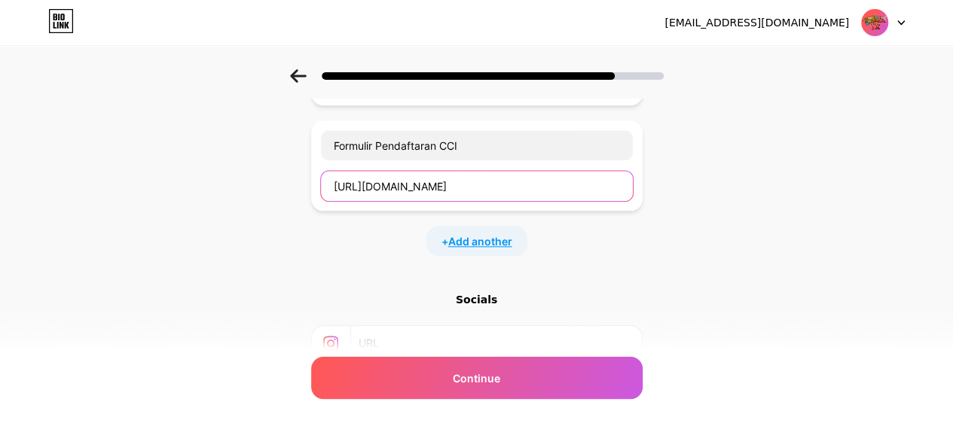
type input "[URL][DOMAIN_NAME]"
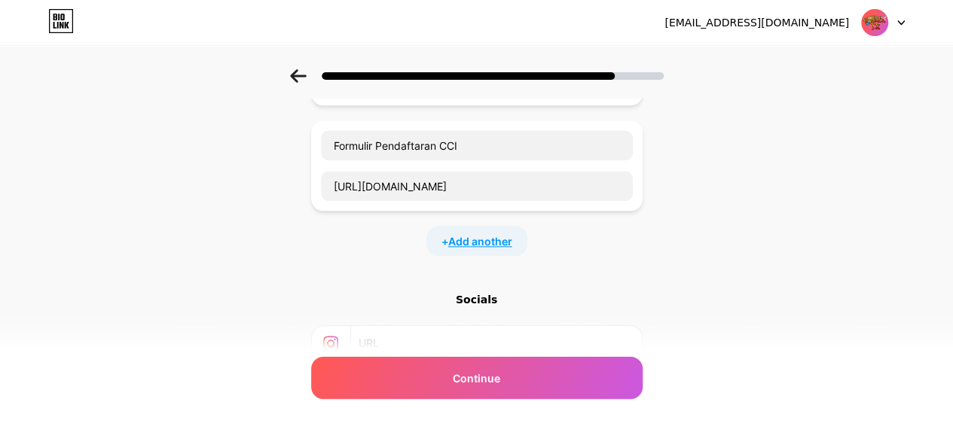
scroll to position [0, 0]
click at [505, 234] on span "Add another" at bounding box center [480, 242] width 64 height 16
click at [387, 252] on input "text" at bounding box center [477, 251] width 312 height 30
paste input "Formulir Pendaftaran MSQ"
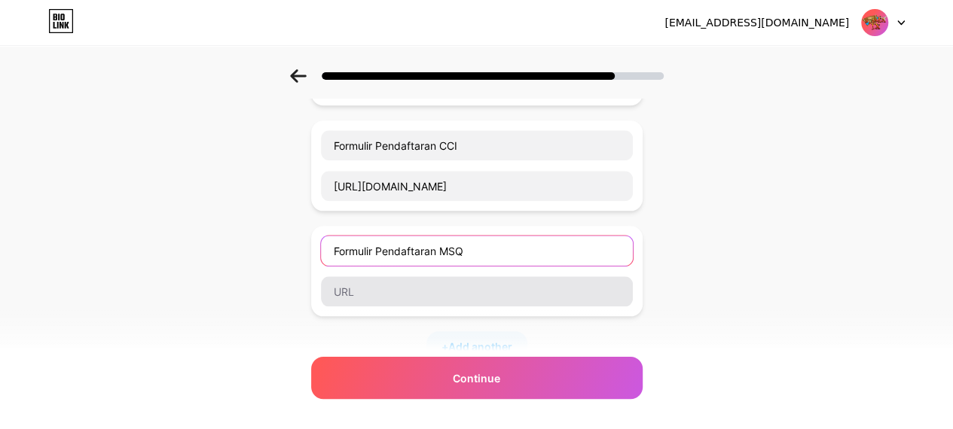
type input "Formulir Pendaftaran MSQ"
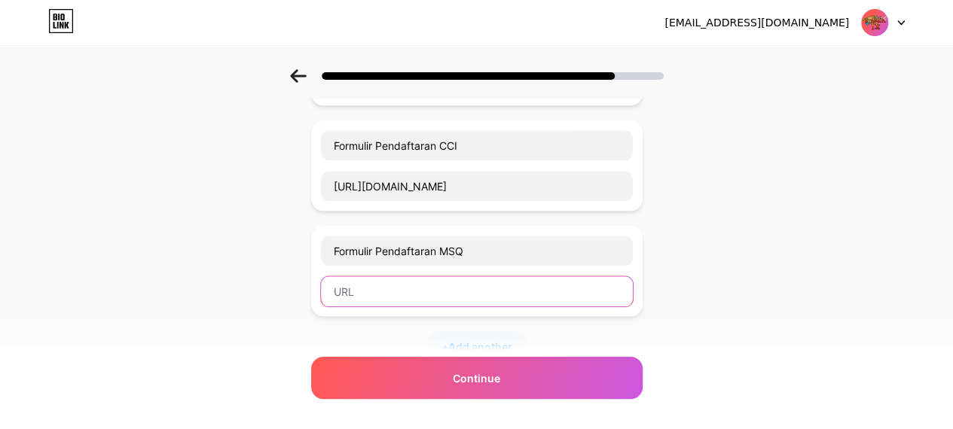
click at [416, 276] on input "text" at bounding box center [477, 291] width 312 height 30
paste input "[URL][DOMAIN_NAME]"
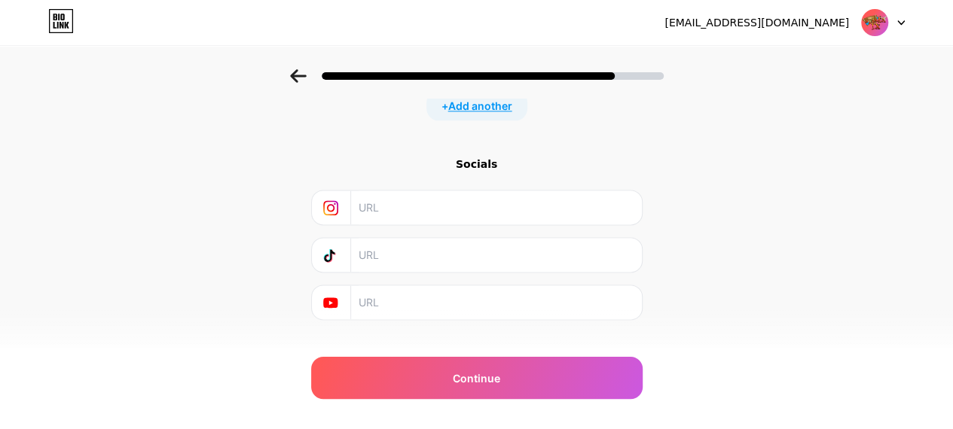
scroll to position [943, 0]
type input "[URL][DOMAIN_NAME]"
click at [440, 196] on input "text" at bounding box center [495, 206] width 273 height 34
paste input "[URL][DOMAIN_NAME][PERSON_NAME][DOMAIN_NAME]"
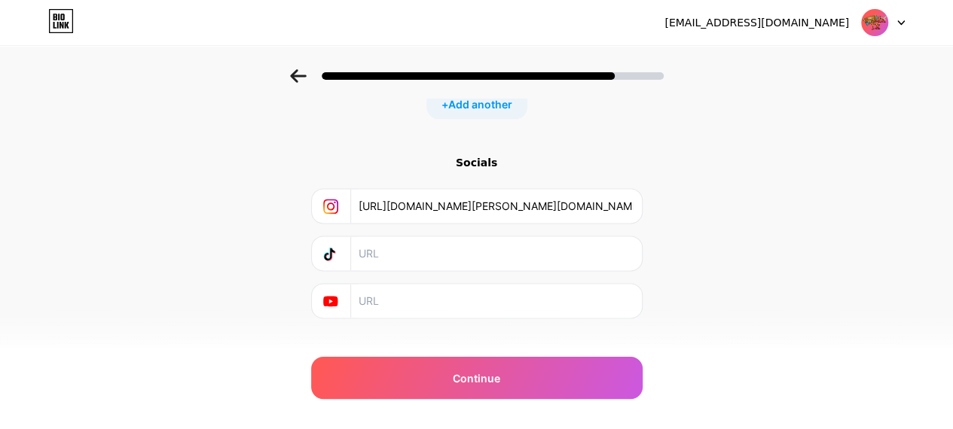
scroll to position [0, 261]
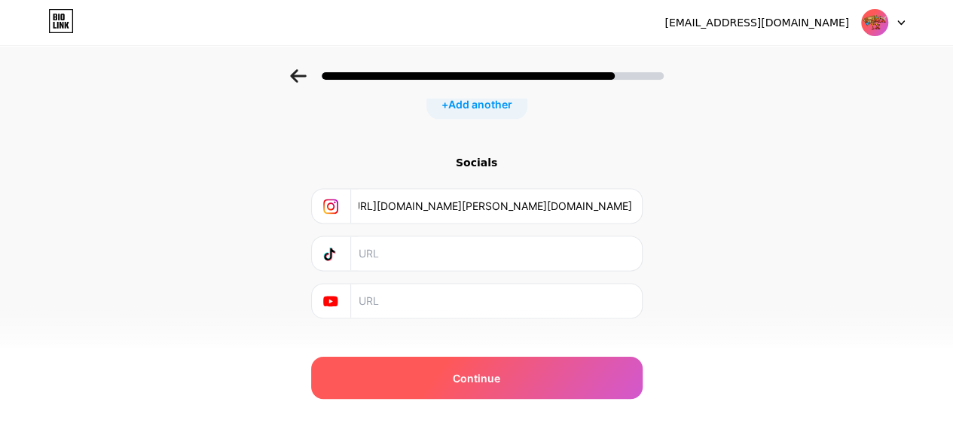
type input "[URL][DOMAIN_NAME][PERSON_NAME][DOMAIN_NAME]"
click at [600, 384] on div "Continue" at bounding box center [476, 378] width 331 height 42
click at [488, 373] on span "Continue" at bounding box center [476, 379] width 47 height 16
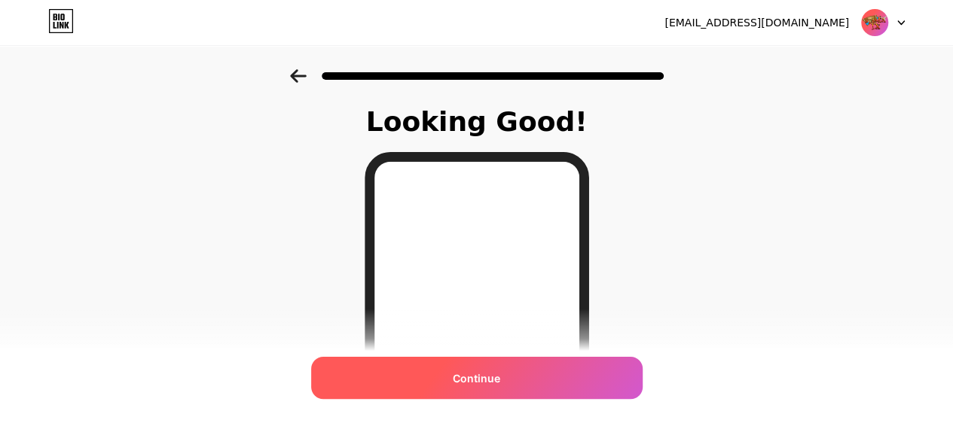
click at [530, 388] on div "Continue" at bounding box center [476, 378] width 331 height 42
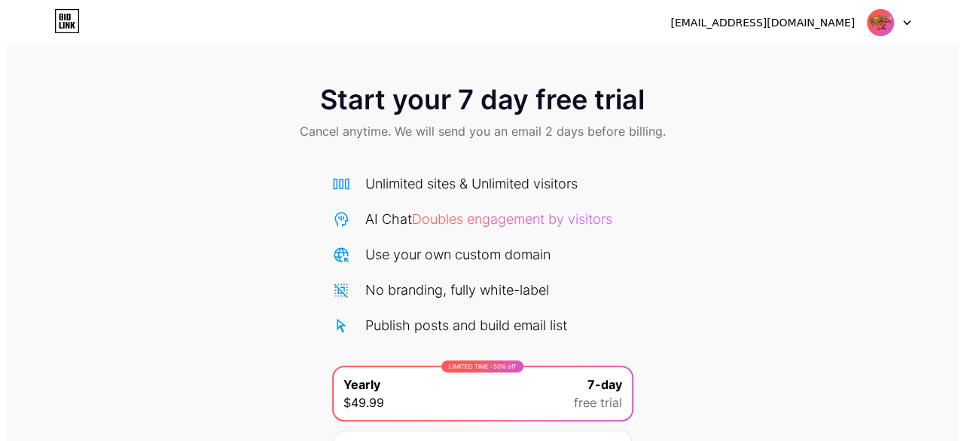
scroll to position [164, 0]
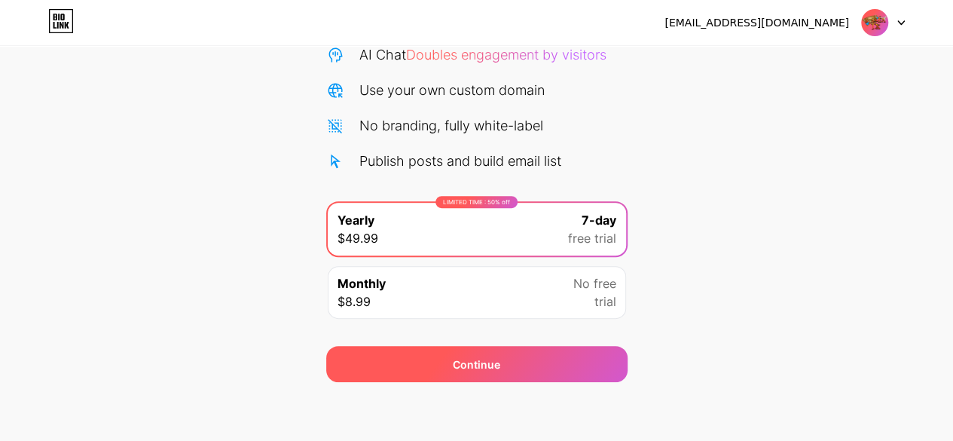
click at [508, 363] on div "Continue" at bounding box center [476, 364] width 301 height 36
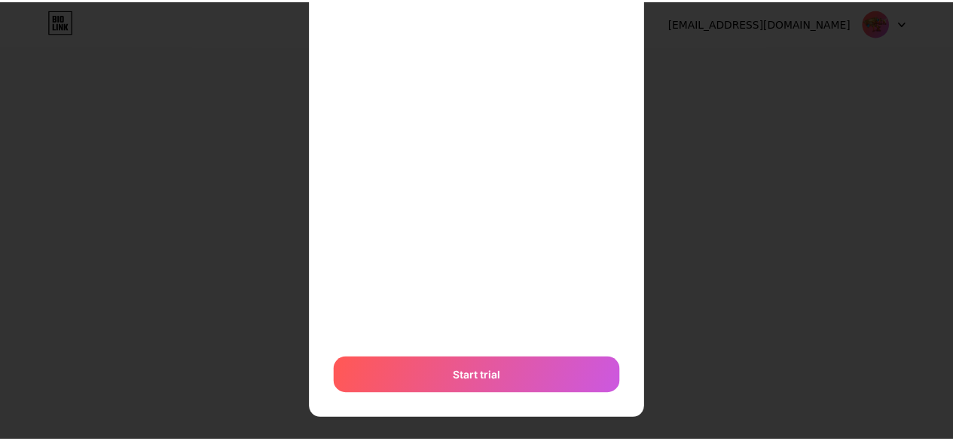
scroll to position [0, 0]
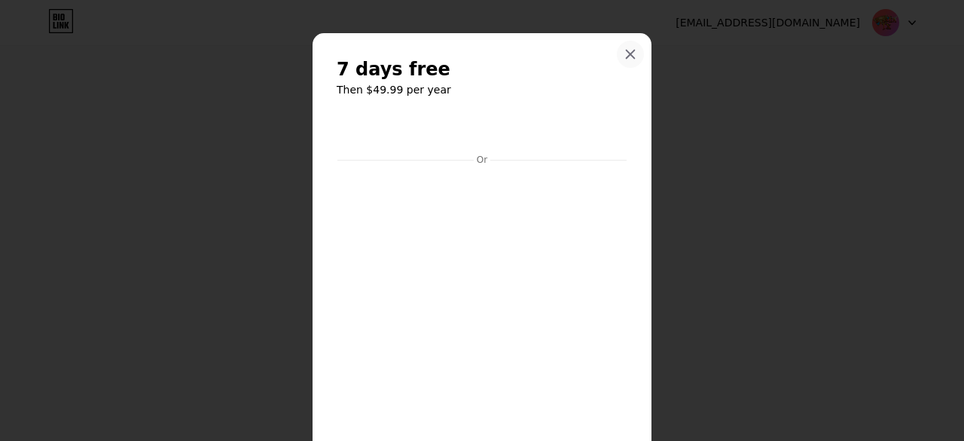
click at [621, 61] on div at bounding box center [630, 54] width 27 height 27
